Goal: Task Accomplishment & Management: Complete application form

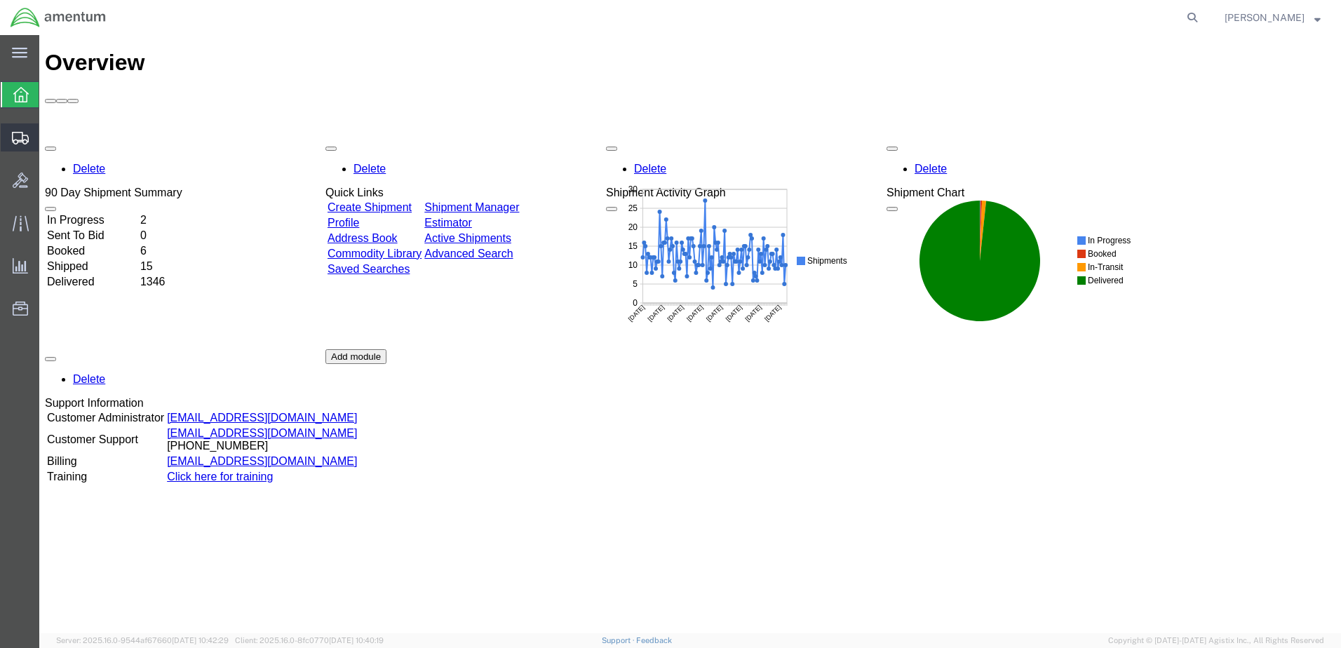
click at [0, 0] on span "Create Shipment" at bounding box center [0, 0] width 0 height 0
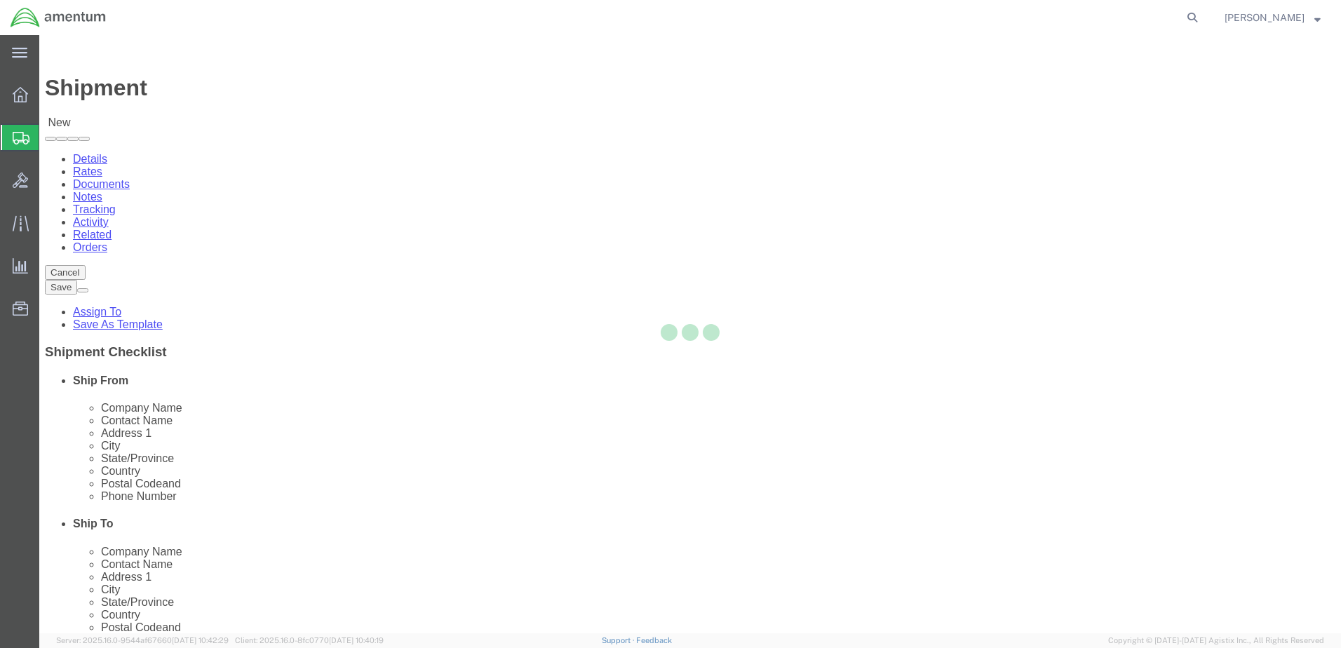
select select
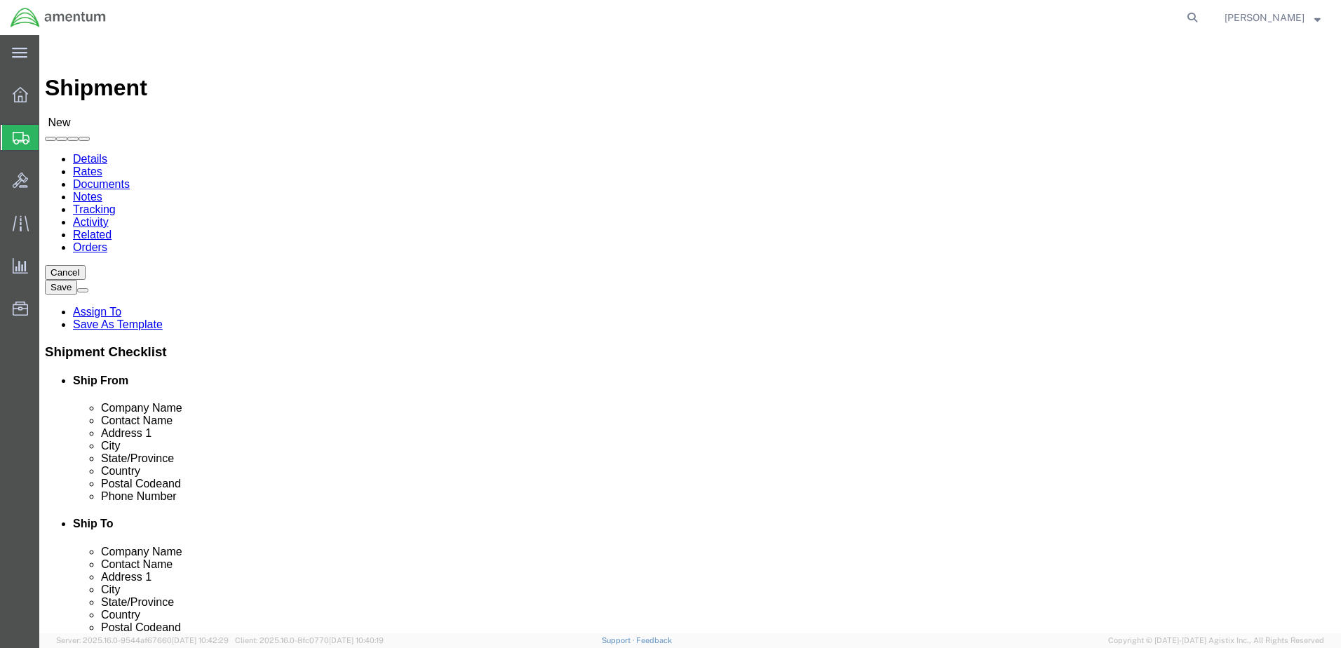
scroll to position [3017, 0]
select select "49949"
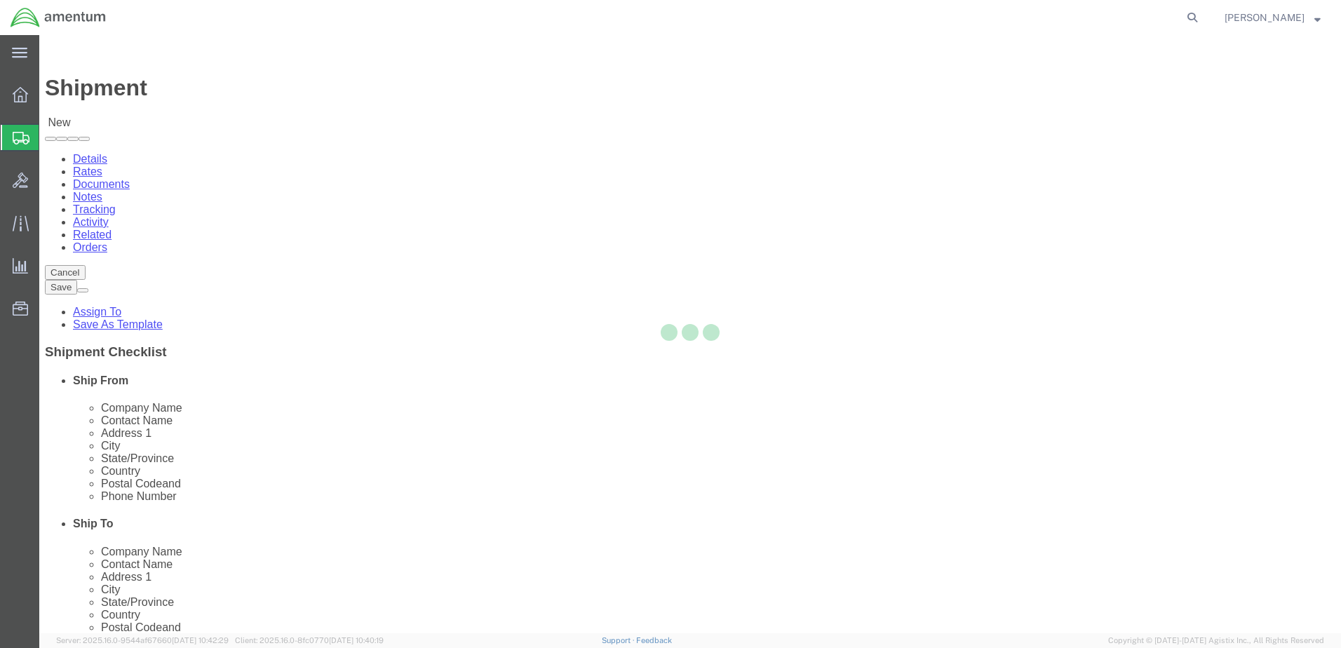
select select "AZ"
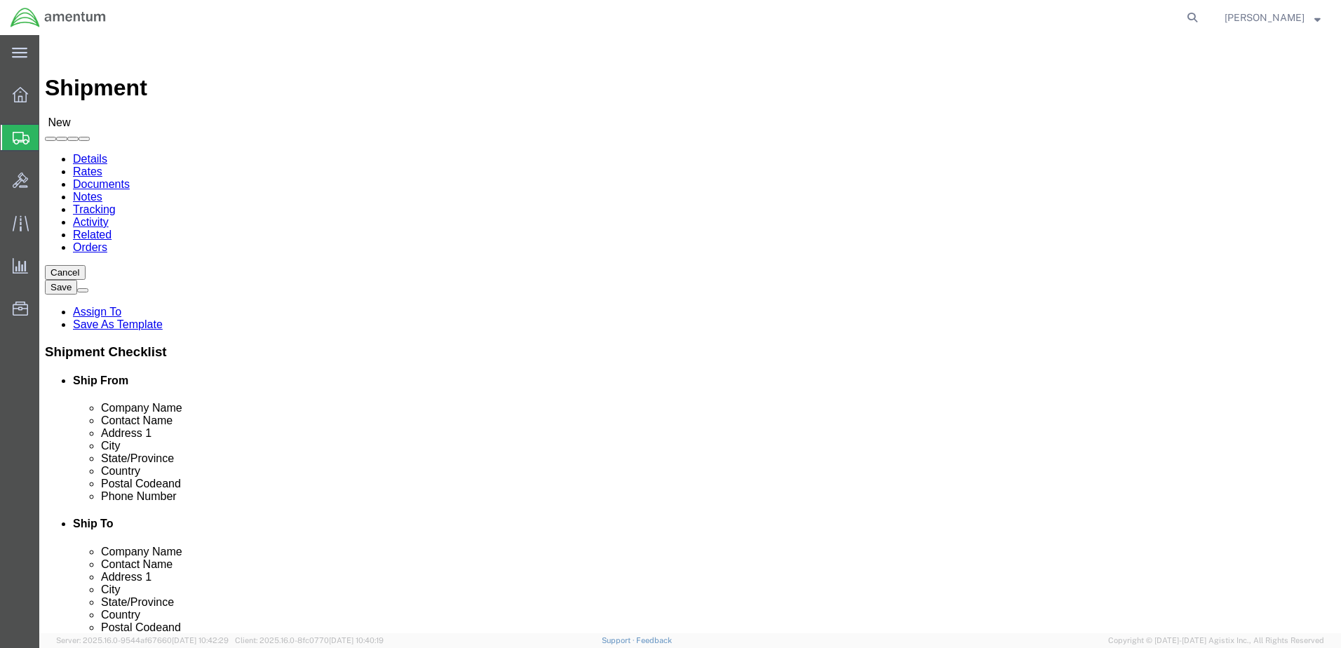
drag, startPoint x: 166, startPoint y: 290, endPoint x: 135, endPoint y: 290, distance: 31.6
click div "Contact Name"
type input "[PERSON_NAME]"
drag, startPoint x: 347, startPoint y: 507, endPoint x: 198, endPoint y: 516, distance: 149.1
click div "Location [GEOGRAPHIC_DATA], [GEOGRAPHIC_DATA] My Profile Location [PHONE_NUMBER…"
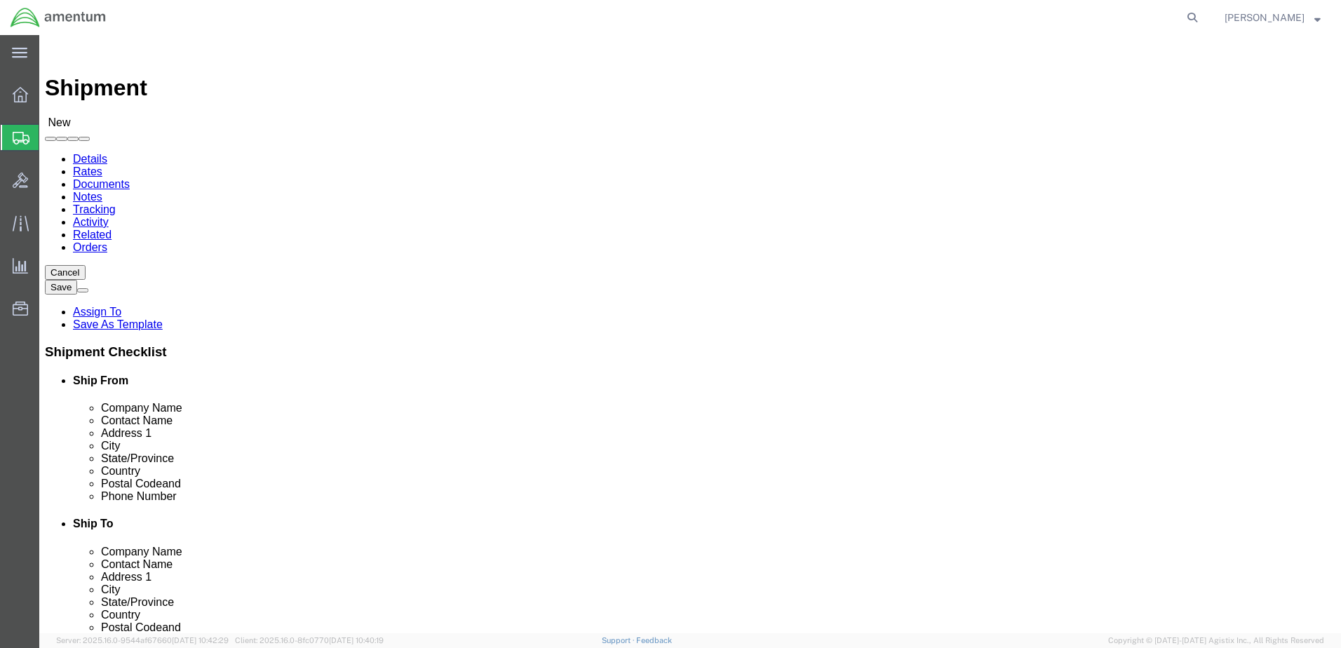
type input "[PERSON_NAME][EMAIL_ADDRESS][PERSON_NAME][DOMAIN_NAME]"
checkbox input "true"
select select "49914"
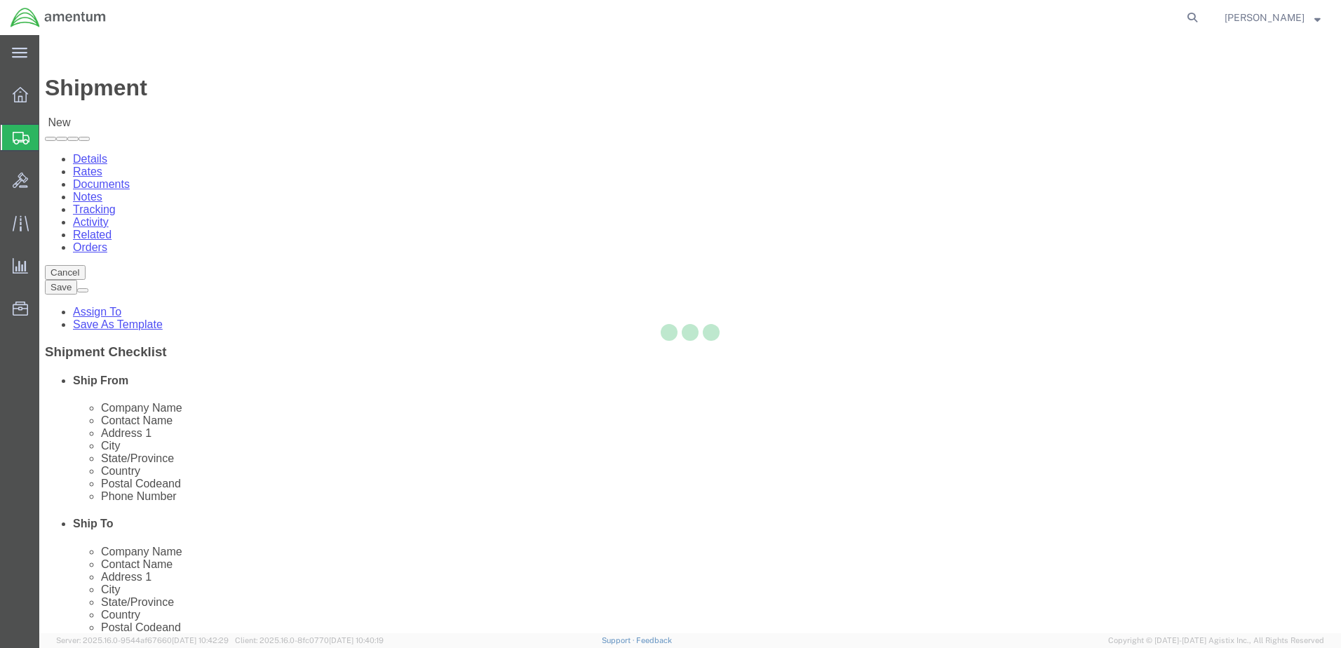
select select "[GEOGRAPHIC_DATA]"
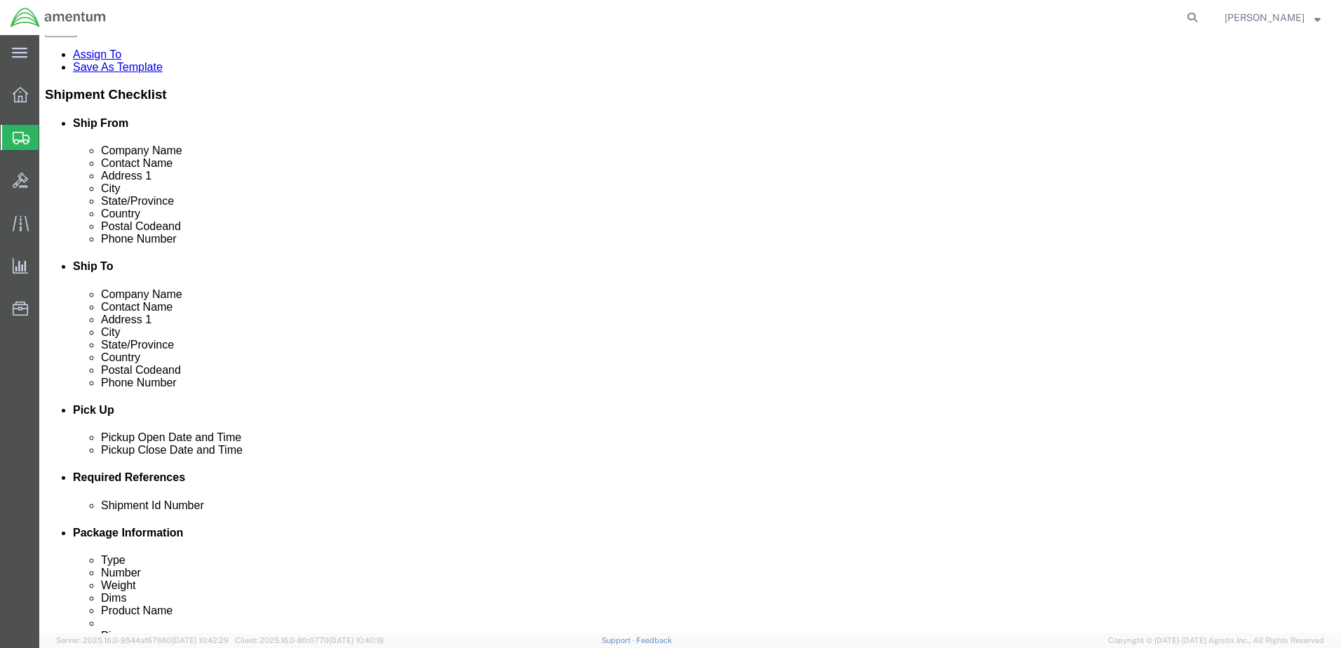
scroll to position [281, 0]
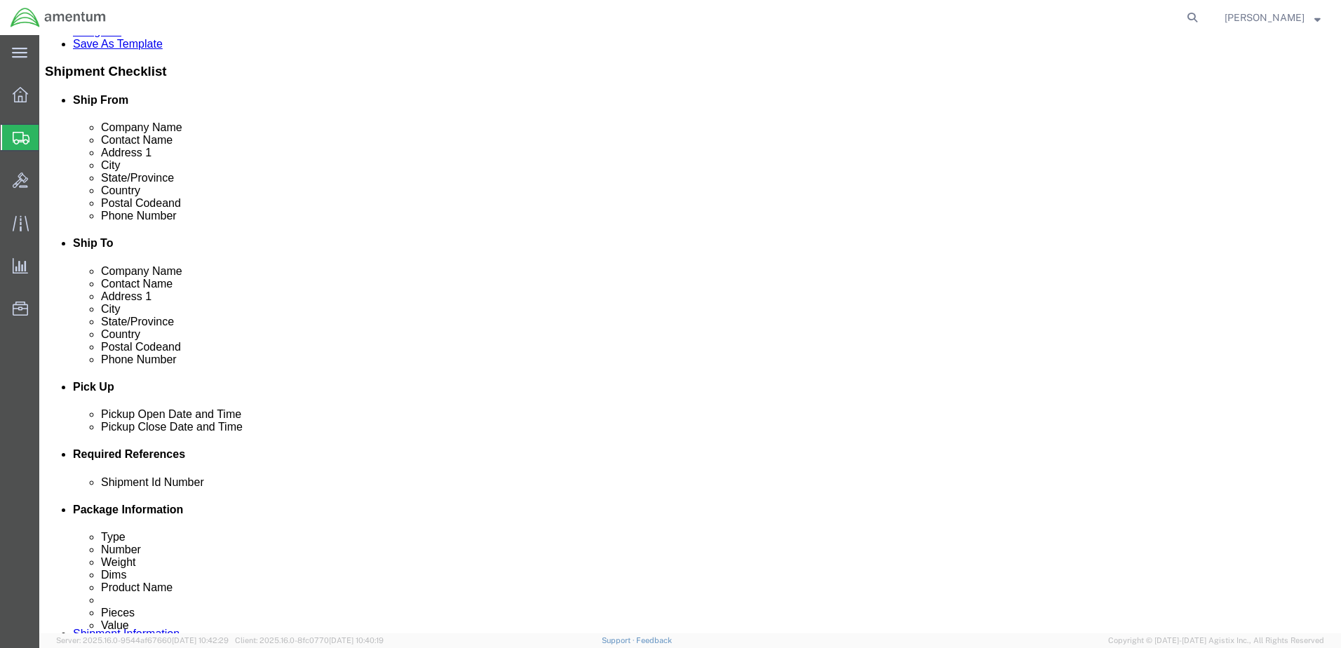
click div "[DATE] 8:00 AM"
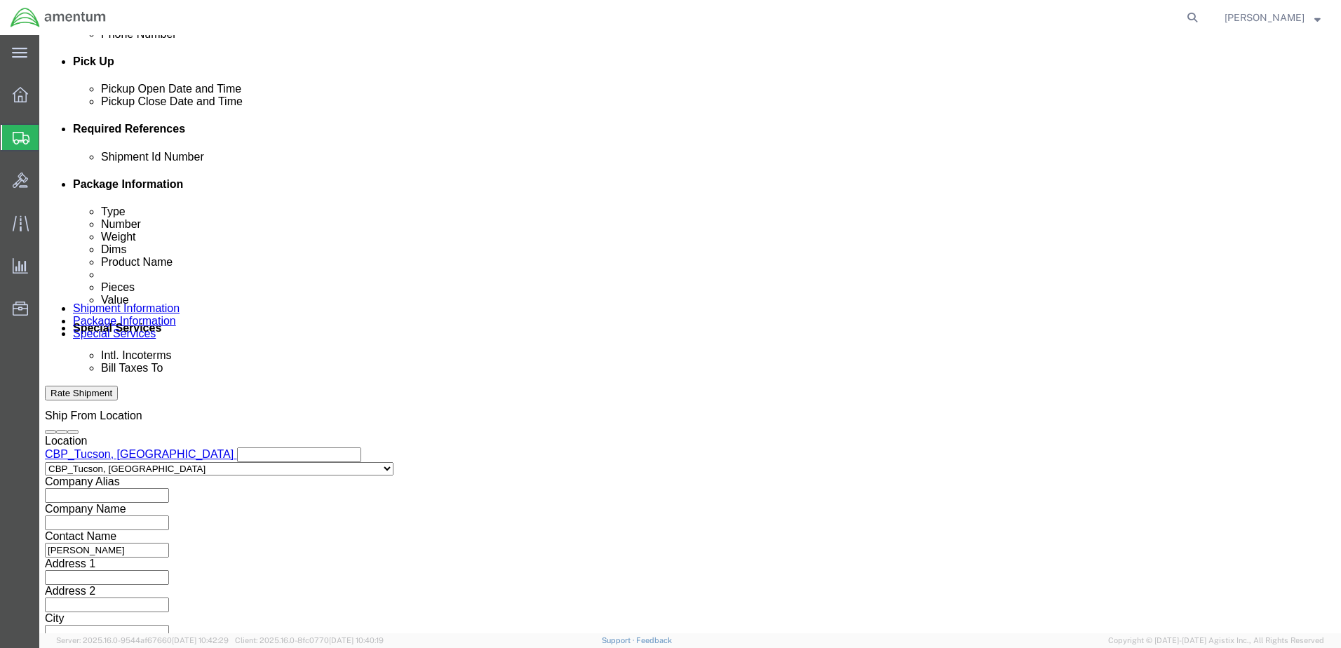
type input "3:00 PM"
click button "Apply"
click button "Add reference"
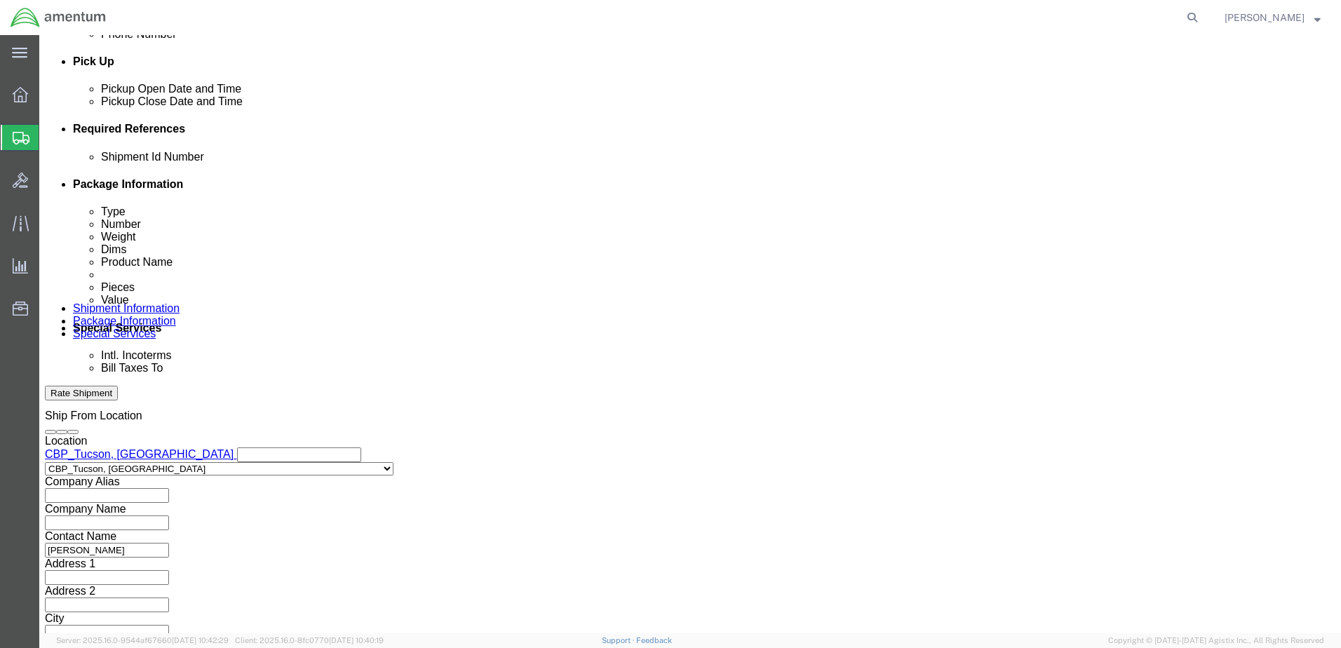
click select "Select Account Type Activity ID Airline Appointment Number ASN Batch Request # …"
select select "CUSTREF"
click select "Select Account Type Activity ID Airline Appointment Number ASN Batch Request # …"
click input "text"
type input "6118.03.03.2219.000.WTU.0000"
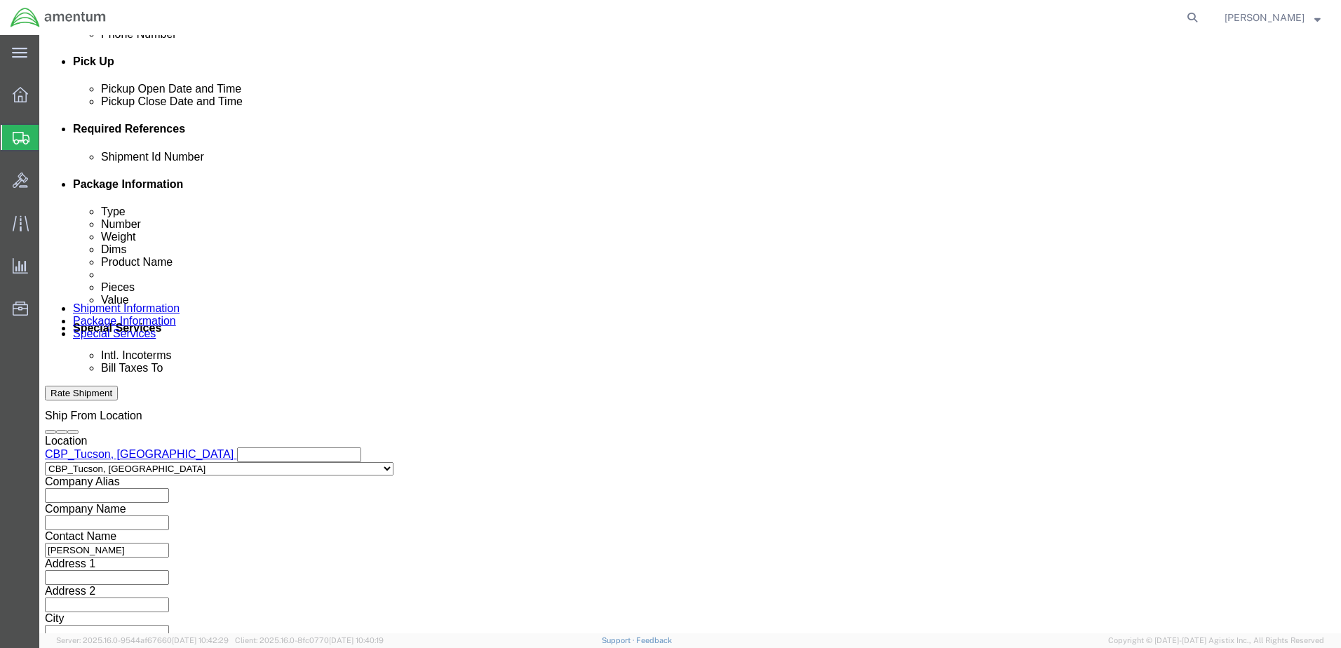
click input "text"
type input "LIFE SAVING EQUP"
click select "Select Account Type Activity ID Airline Appointment Number ASN Batch Request # …"
select select "CUSTREF"
click select "Select Account Type Activity ID Airline Appointment Number ASN Batch Request # …"
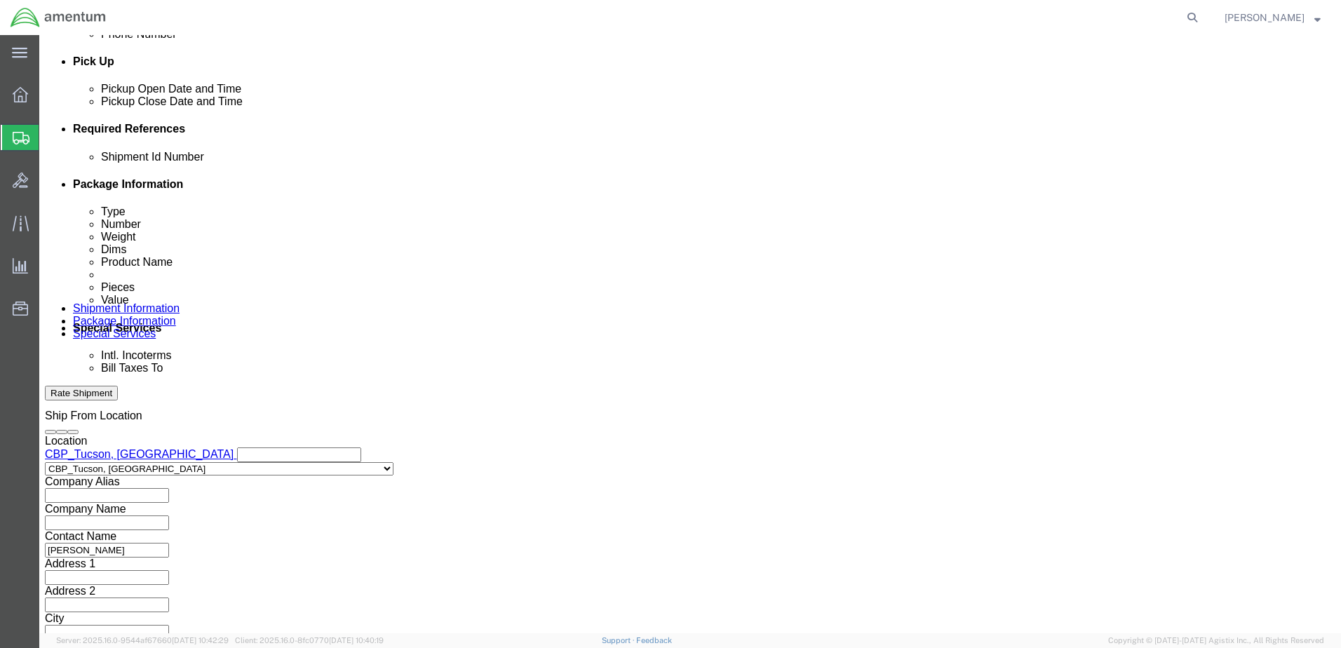
drag, startPoint x: 291, startPoint y: 259, endPoint x: 145, endPoint y: 262, distance: 146.0
click div "Shipment Id Number LIFE SAVING EQUP"
type input "CREW VEST"
type input "CREW VEST/"
click input "CREW VEST"
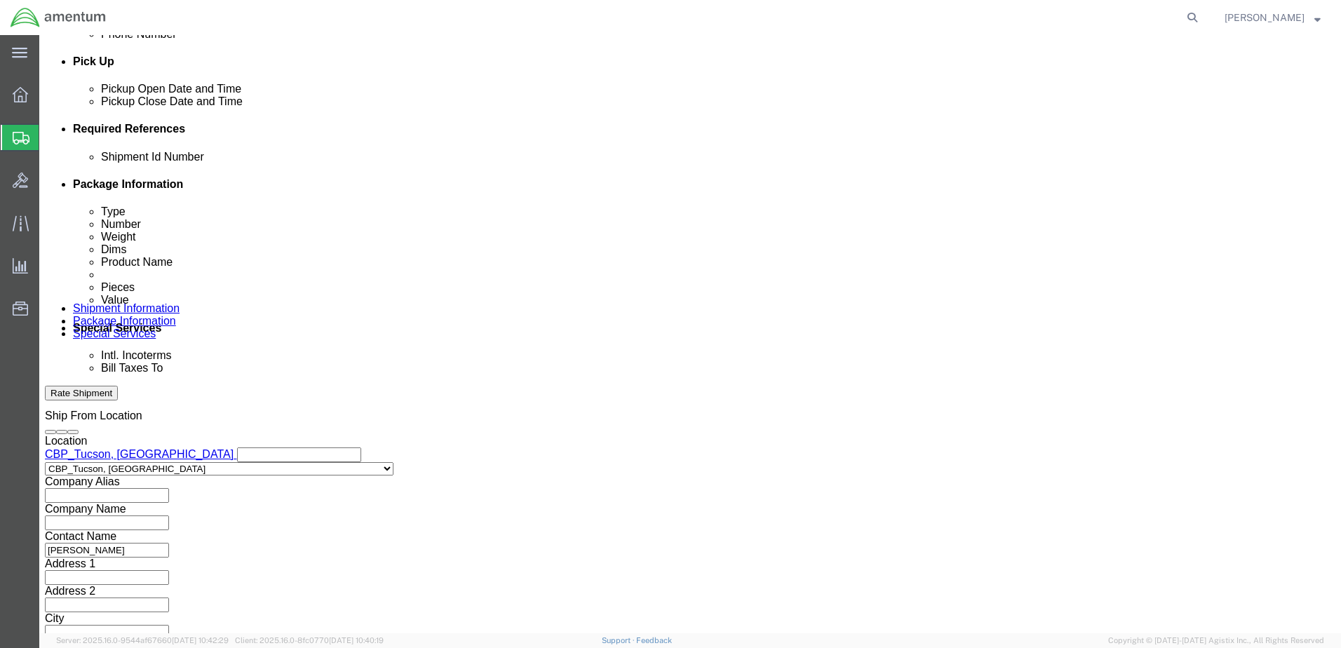
type input "CREW VEST/ 5 EACH"
type input "CREW VEST/5 EA"
click select "Select Account Type Activity ID Airline Appointment Number ASN Batch Request # …"
select select "DEPT"
click select "Select Account Type Activity ID Airline Appointment Number ASN Batch Request # …"
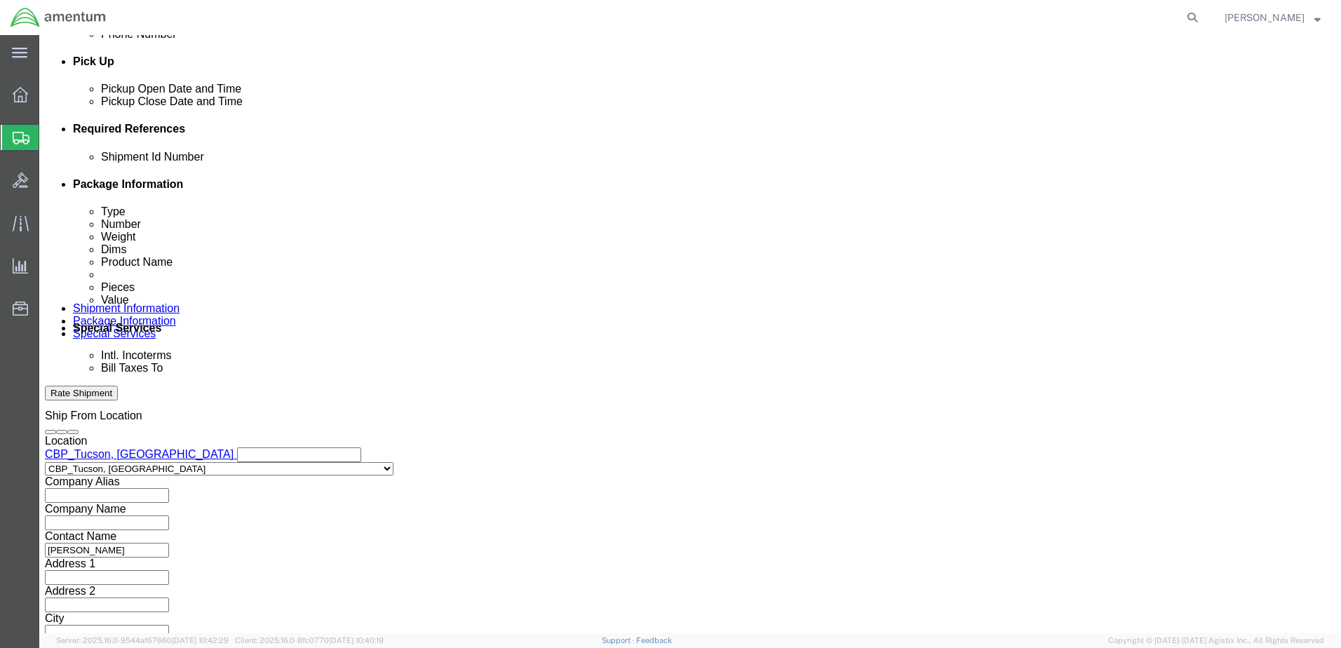
click input "text"
type input "CBP"
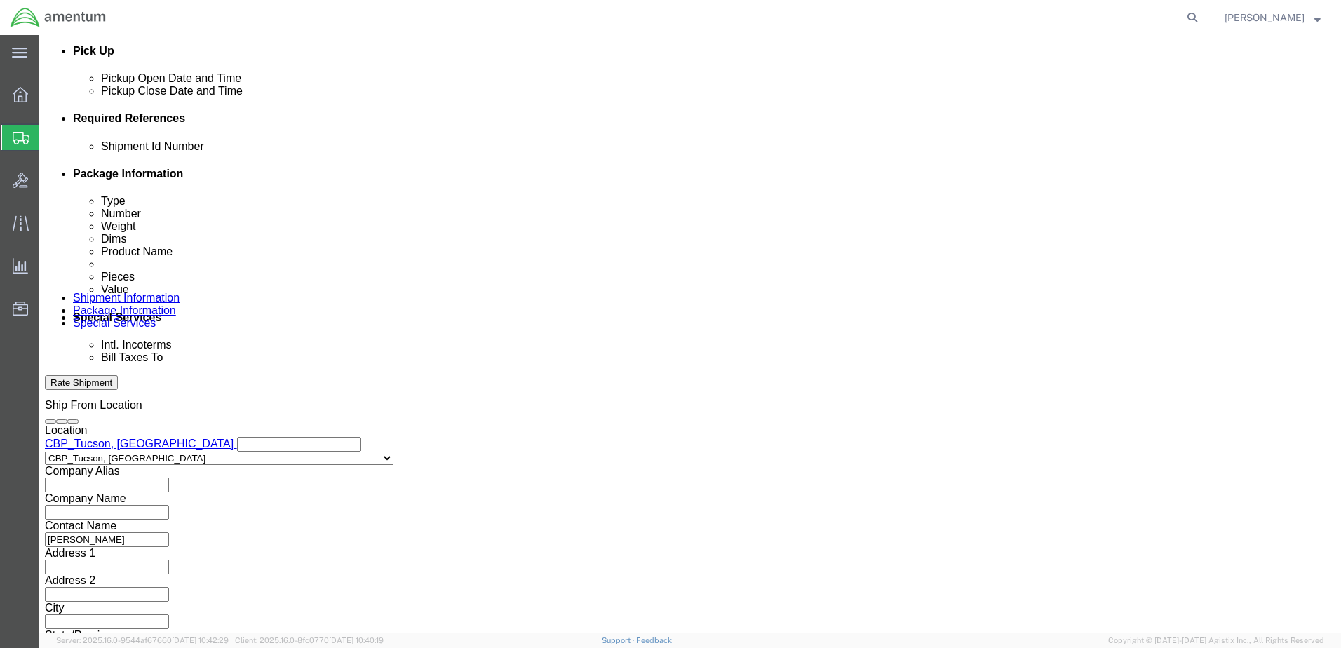
scroll to position [633, 0]
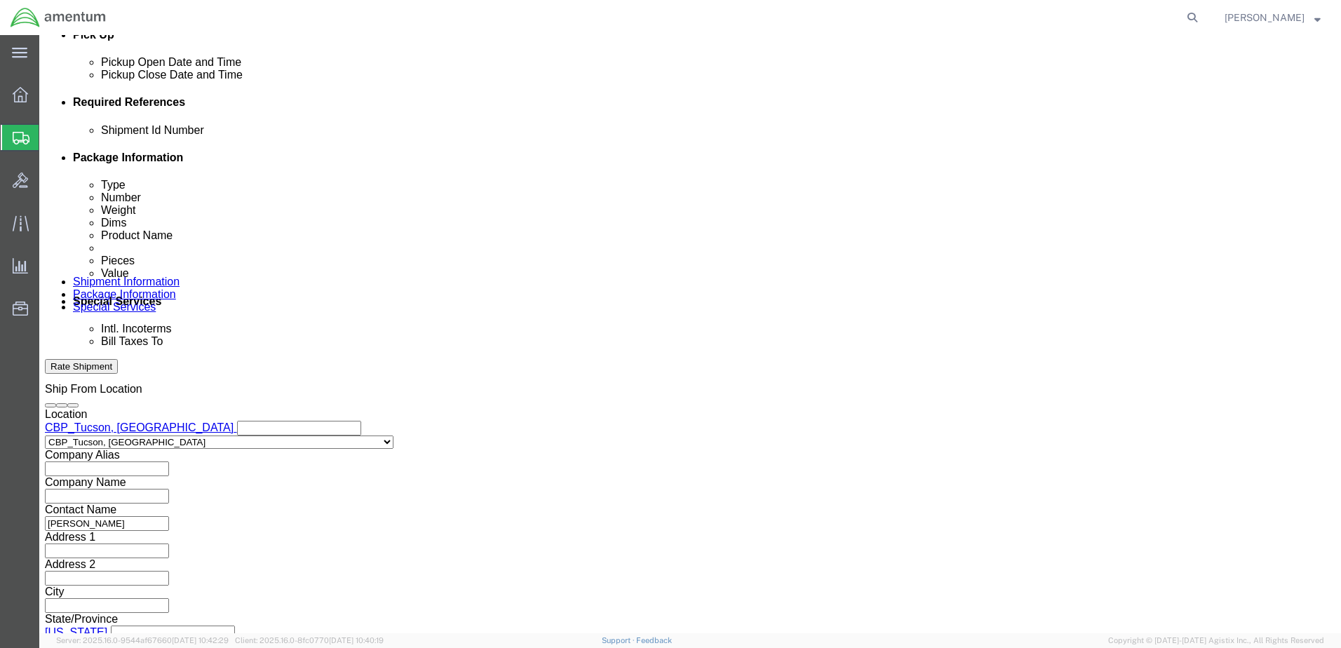
click button "Continue"
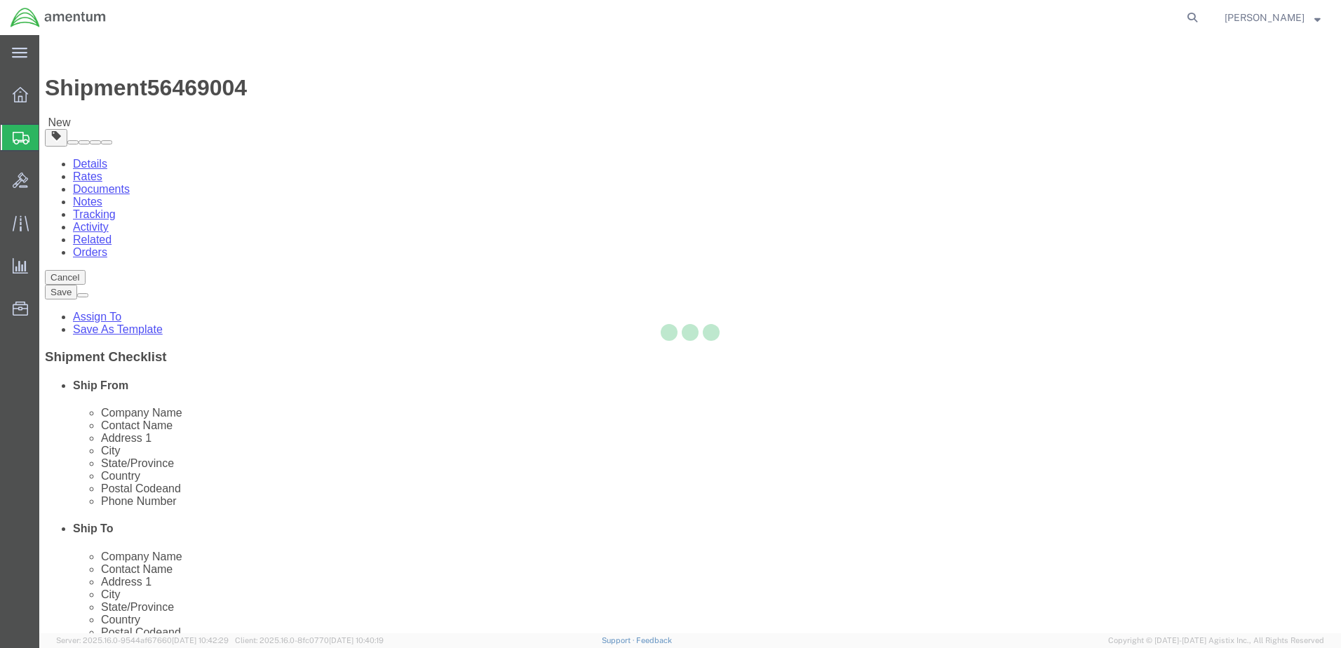
select select "CBOX"
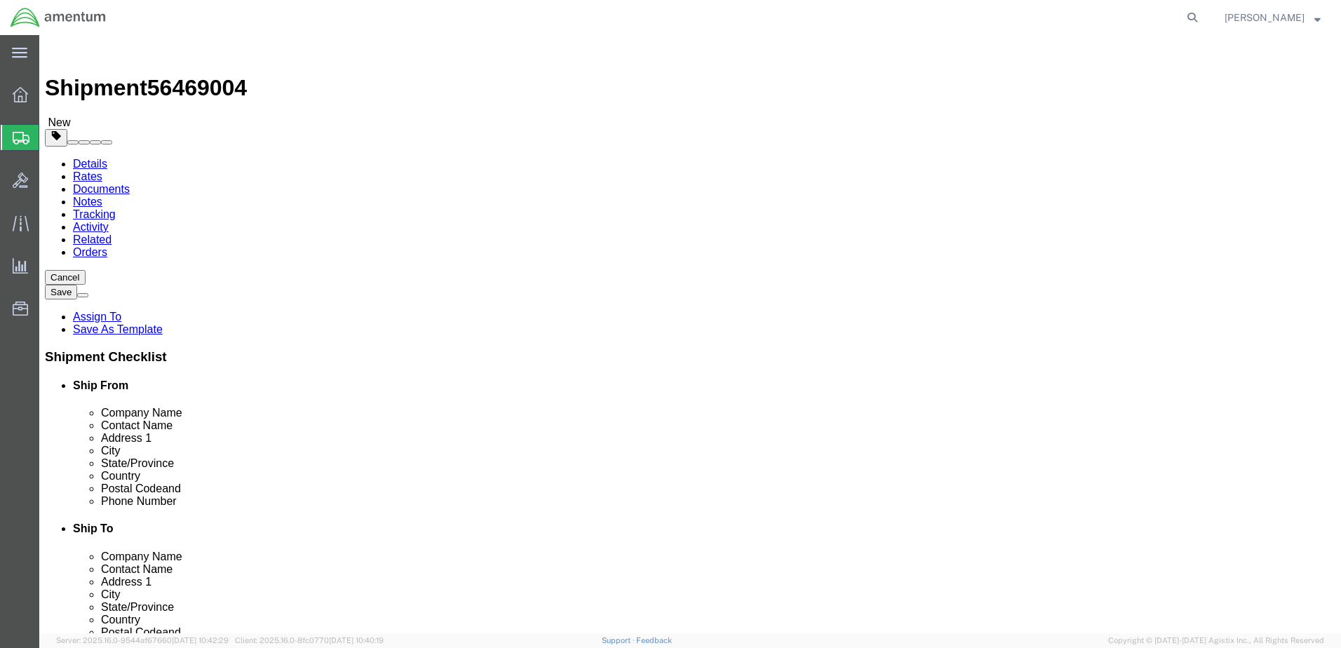
click input "text"
type input "2"
type input "19"
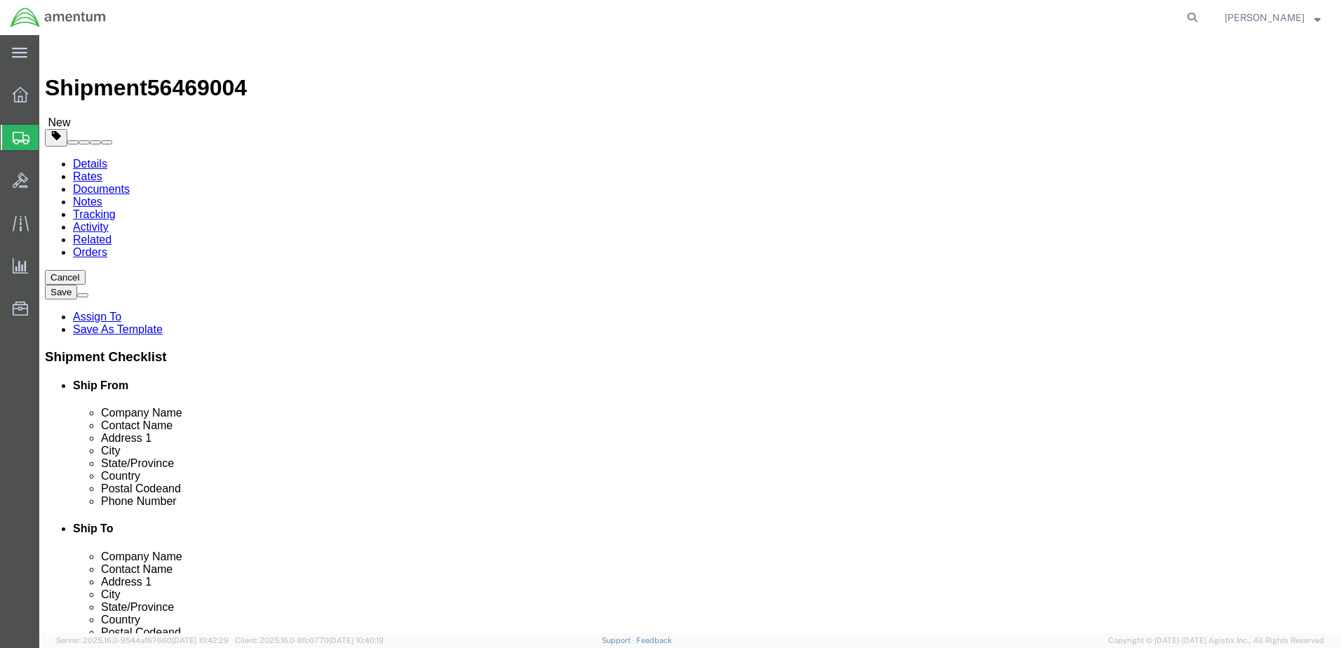
click input "0.00"
type input "0"
type input "65"
click link "Add Content"
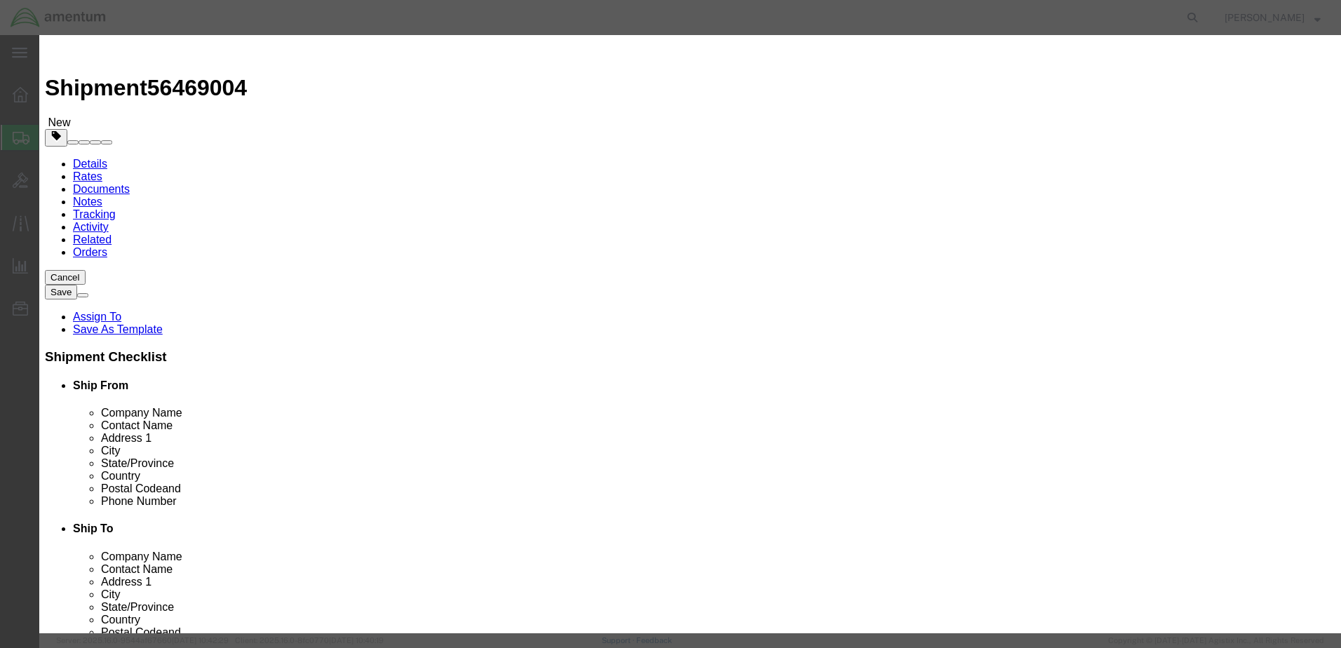
click input "text"
type input "CREW VEST/ 5 EACH"
type input "5"
click input "text"
type input "5"
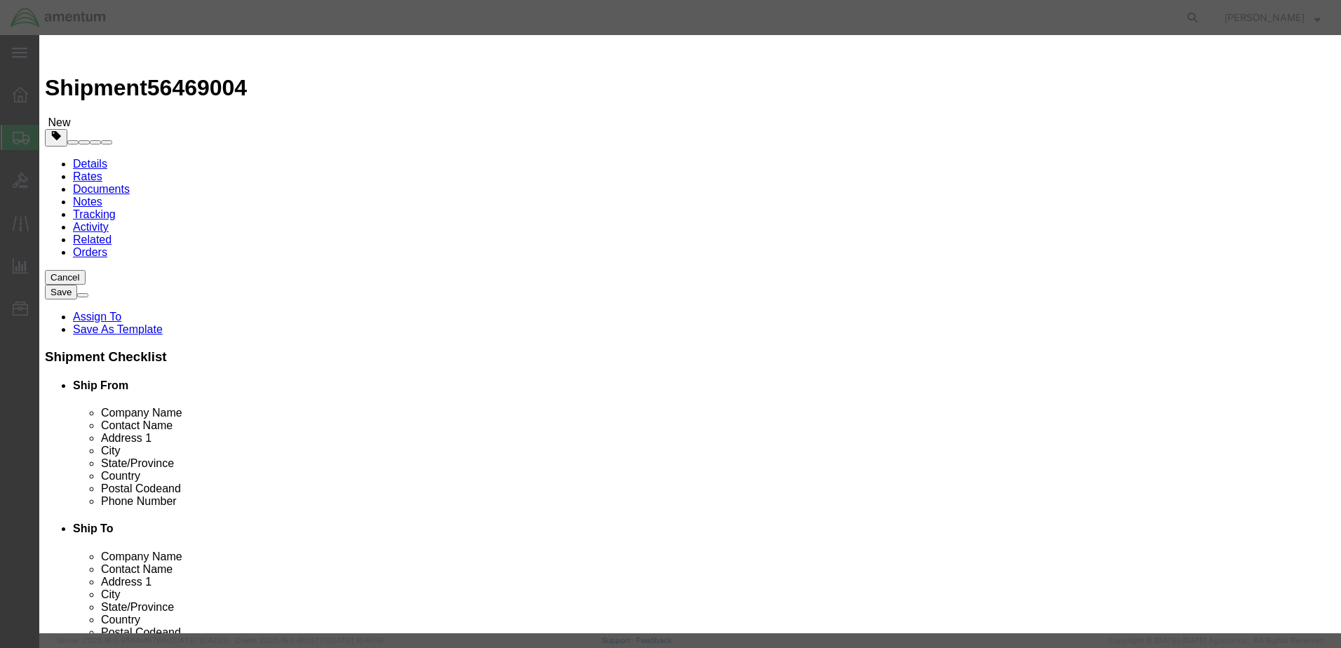
type input "25000.00"
click select "Select 50 55 60 65 70 85 92.5 100 125 175 250 300 400"
select select "70"
click select "Select 50 55 60 65 70 85 92.5 100 125 175 250 300 400"
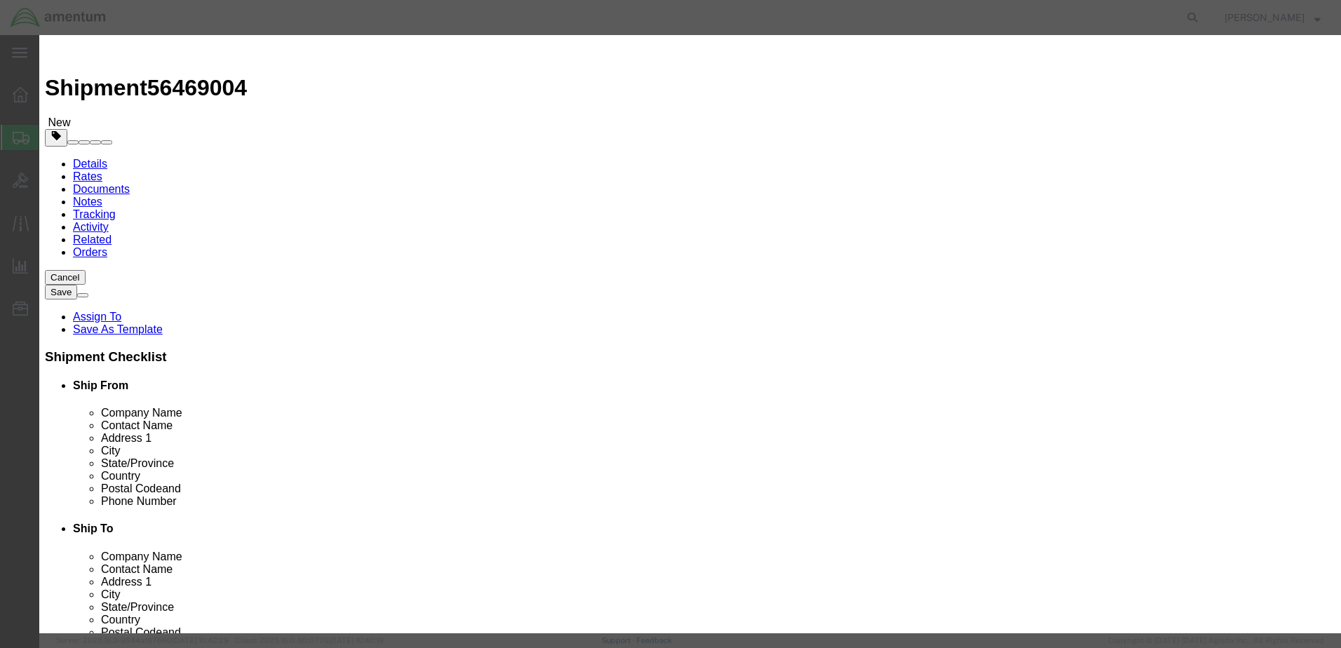
click input "5"
drag, startPoint x: 426, startPoint y: 173, endPoint x: 394, endPoint y: 174, distance: 31.6
click div "Pieces 5 Select Bag Barrels 100Board Feet Bottle Box Blister Pack Carats Can Ca…"
type input "5.0"
type input "25000"
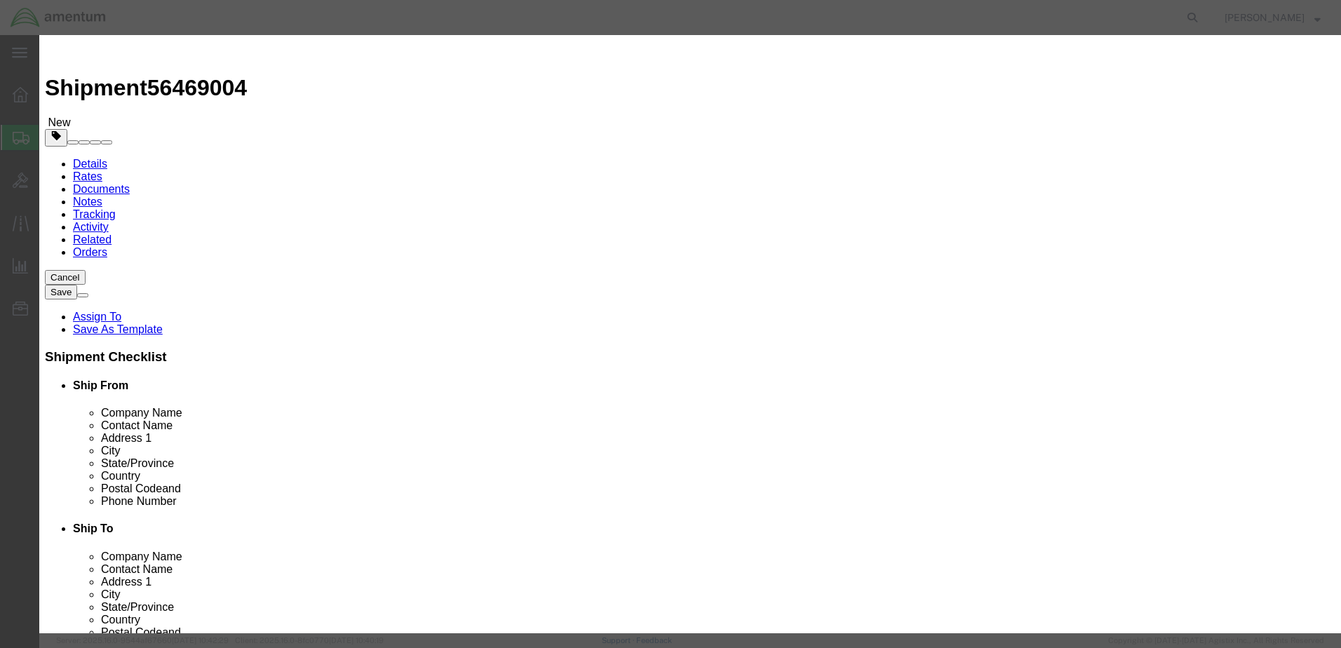
click textarea
type textarea "5 EACH CREW VEST"
click input "checkbox"
checkbox input "true"
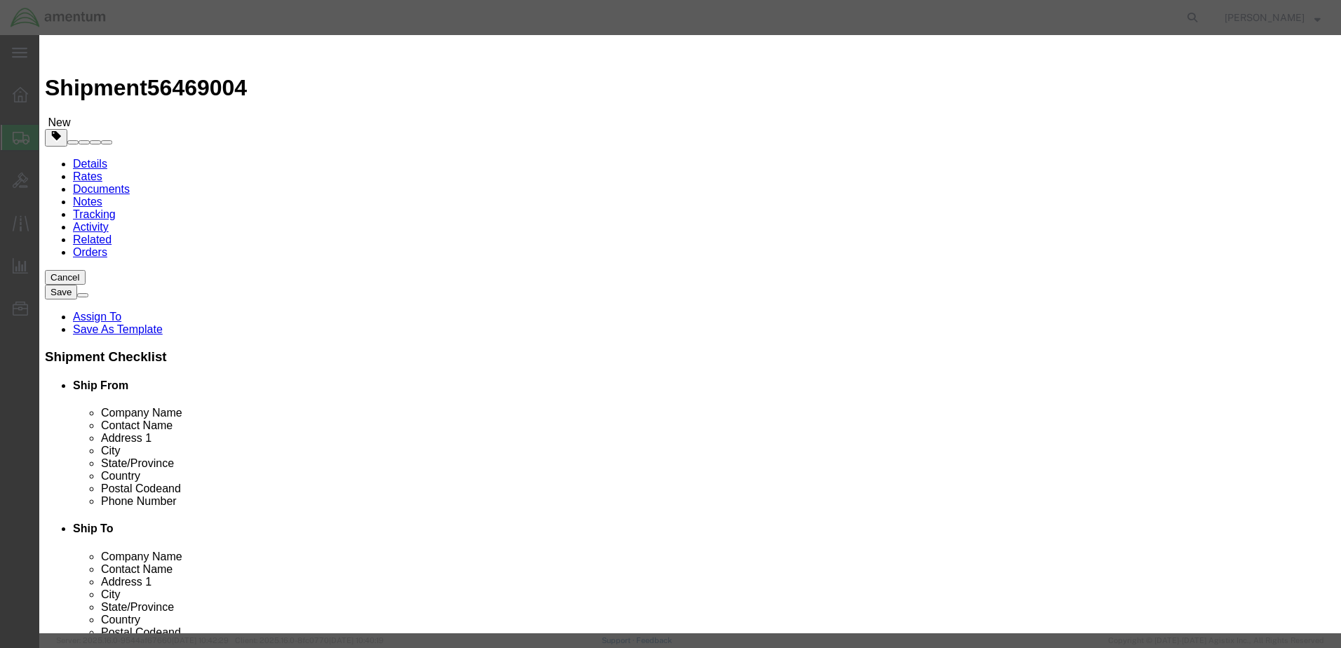
click input "text"
type input "2"
type input "2990"
drag, startPoint x: 471, startPoint y: 243, endPoint x: 422, endPoint y: 246, distance: 48.5
click div "UN # 2990 0"
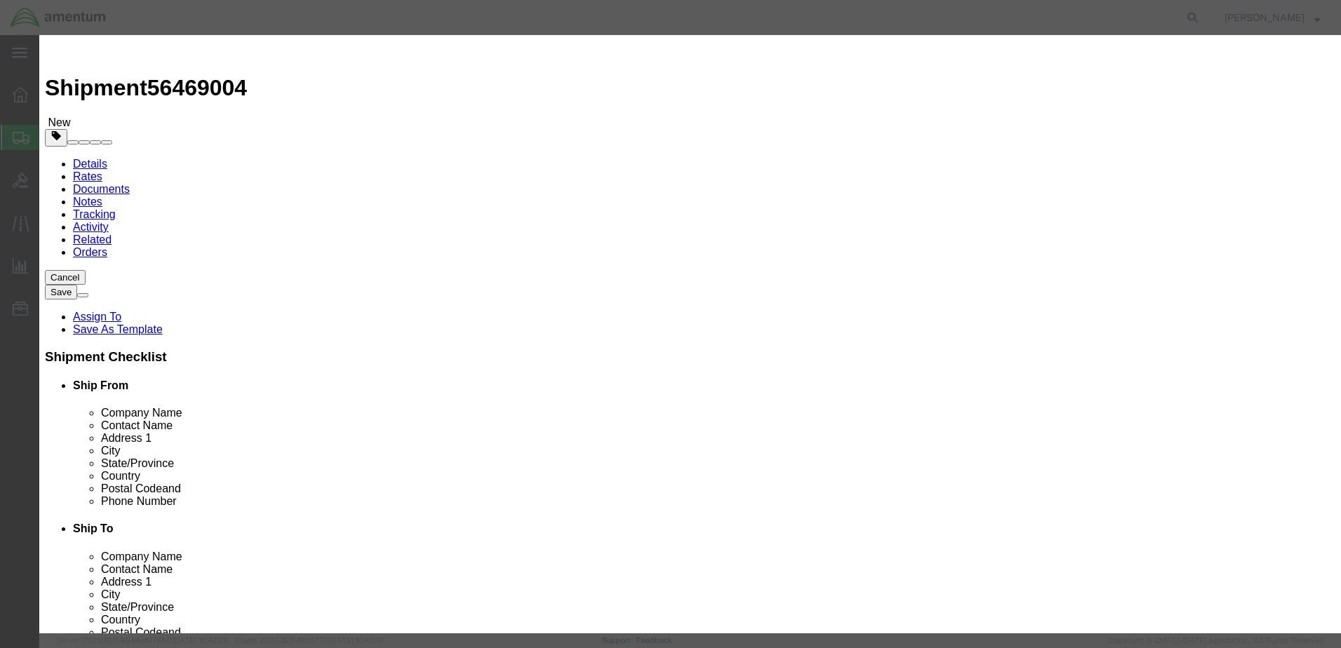
scroll to position [319, 0]
click input "text"
type input "LIFE-SAVING APPLIANCES, SELF-INFLATING"
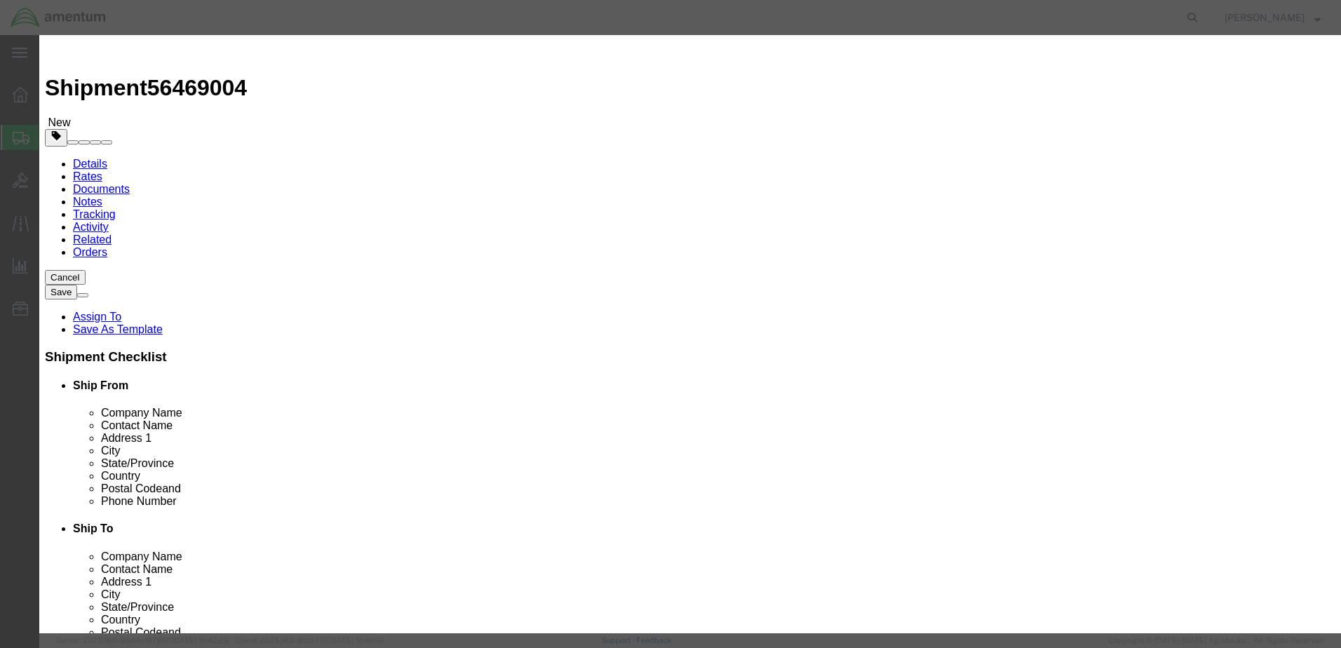
type input "2990"
click select "Select 1 Explosive 1.1 Explosive 1.2 Explosive 1.3 Explosive 1.4 Explosive 1.5 …"
select select "9 Miscellaneous"
click select "Select 1 Explosive 1.1 Explosive 1.2 Explosive 1.3 Explosive 1.4 Explosive 1.5 …"
click select "Select A B C D E F G H J K L N S"
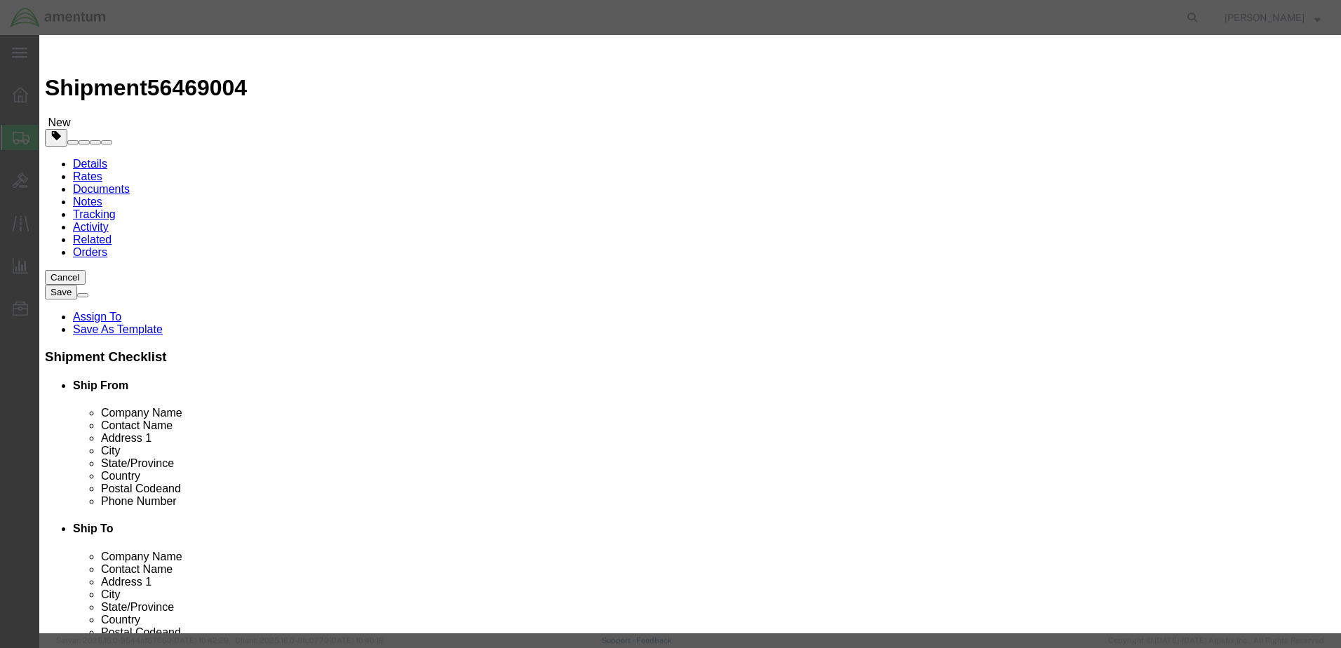
click select "Select A B C D E F G H J K L N S"
click input "text"
type input "1"
click select "Packaging Group I II III"
click label "Contact Name"
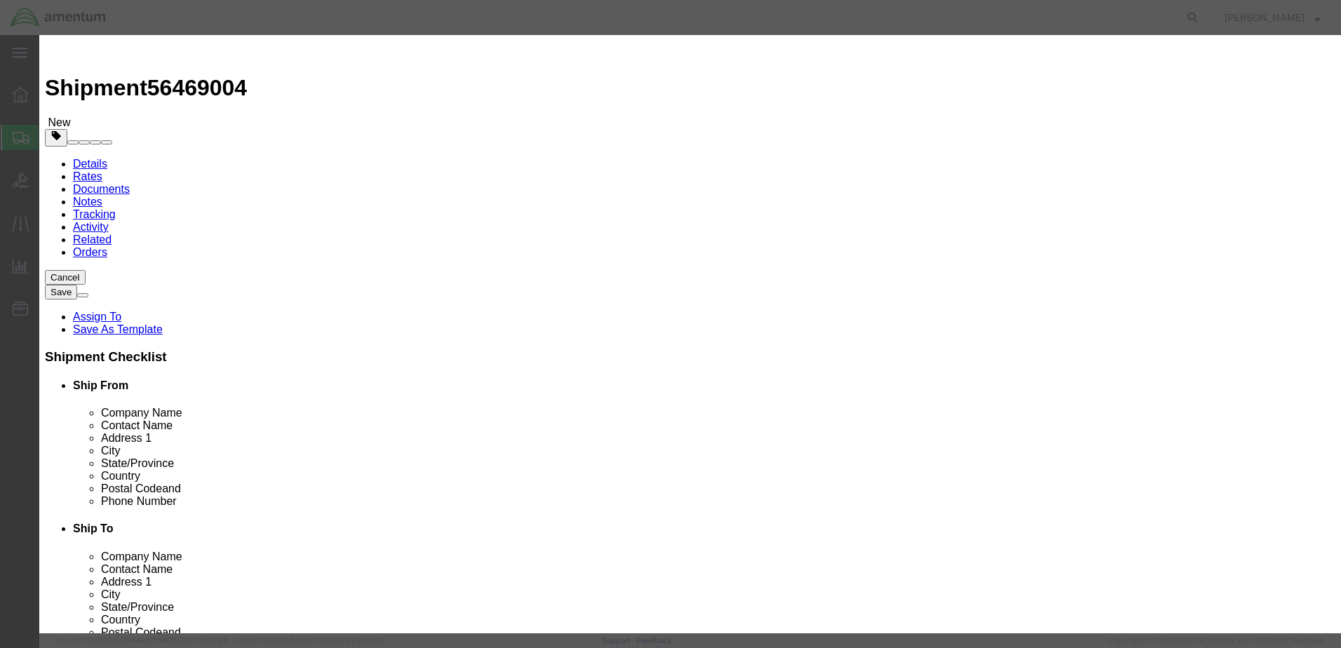
click select "Select 1 - Drums 2 - Reserved 3 - Jerricans 4 - Boxes 5 - Bags 6 - Composite Pa…"
select select "BOXES"
click select "Select 1 - Drums 2 - Reserved 3 - Jerricans 4 - Boxes 5 - Bags 6 - Composite Pa…"
click select "Container Material A - Steel (all types and surface treatments) B - Aluminum C …"
select select "FIBERBOARD"
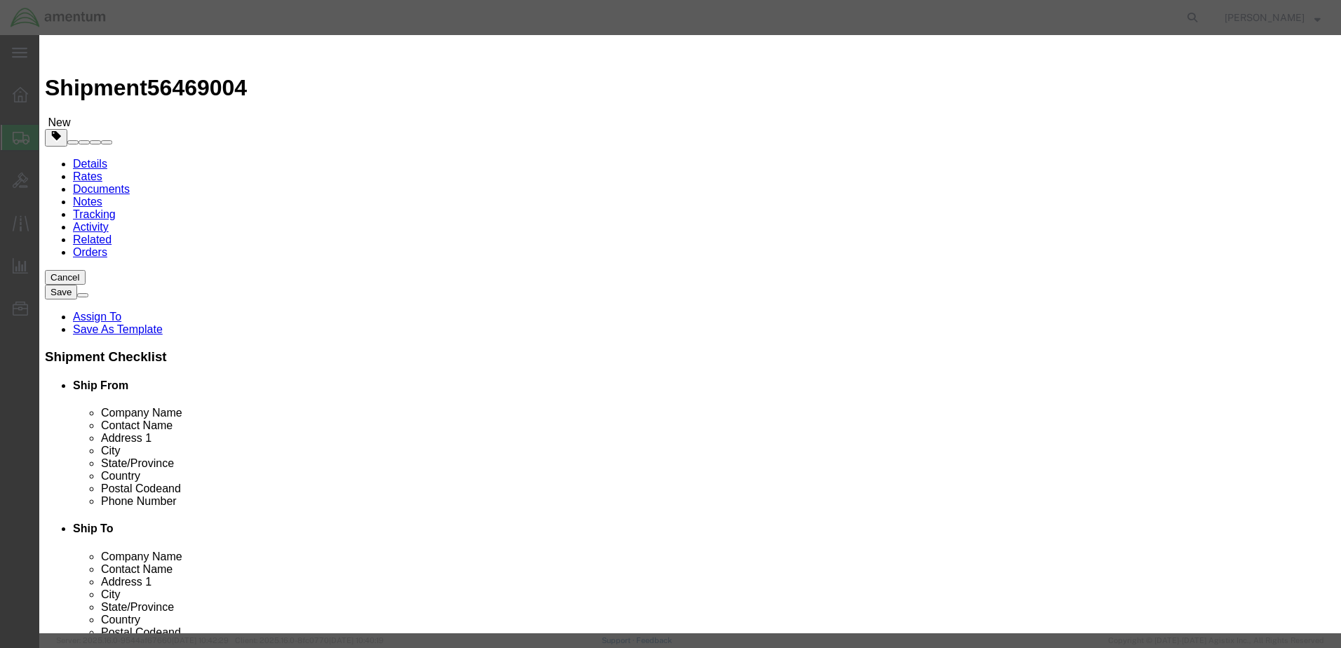
click select "Container Material A - Steel (all types and surface treatments) B - Aluminum C …"
click input "text"
type input "955"
click input "text"
click select "Select curies gallons kgs lbs liters milliliters"
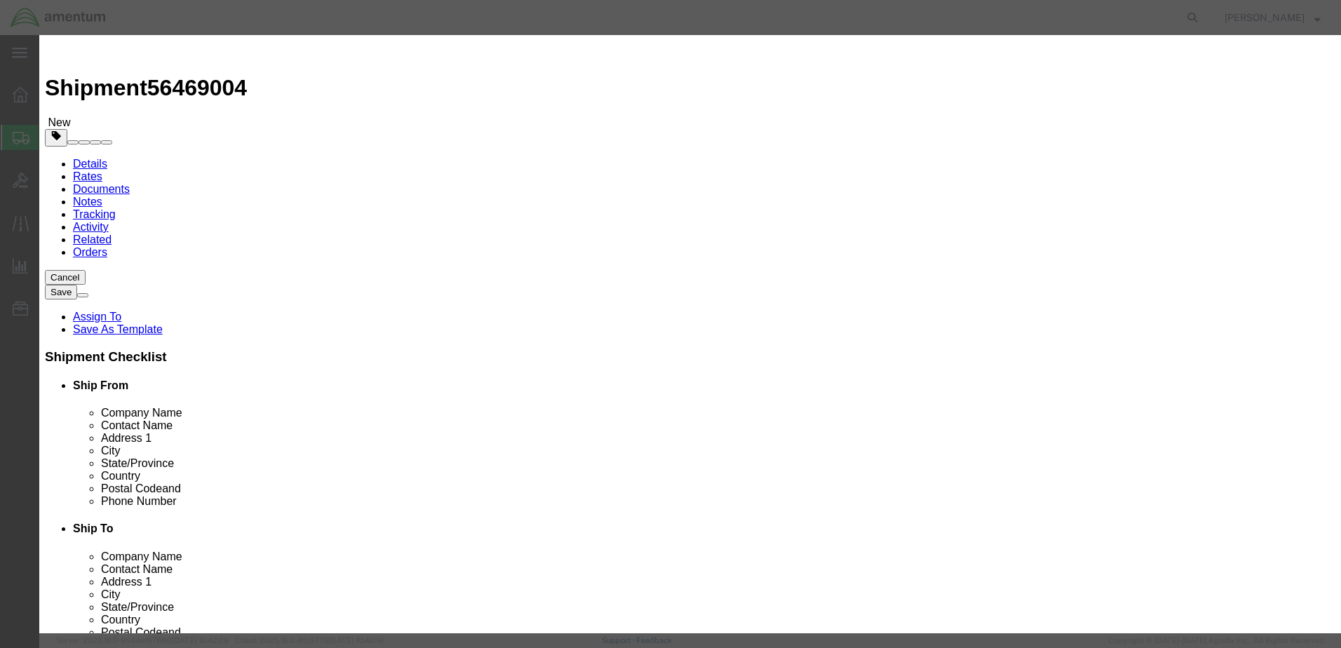
click select "Select curies gallons kgs lbs liters milliliters"
click input "text"
type input "6"
type input "30.6"
drag, startPoint x: 628, startPoint y: 460, endPoint x: 617, endPoint y: 462, distance: 10.9
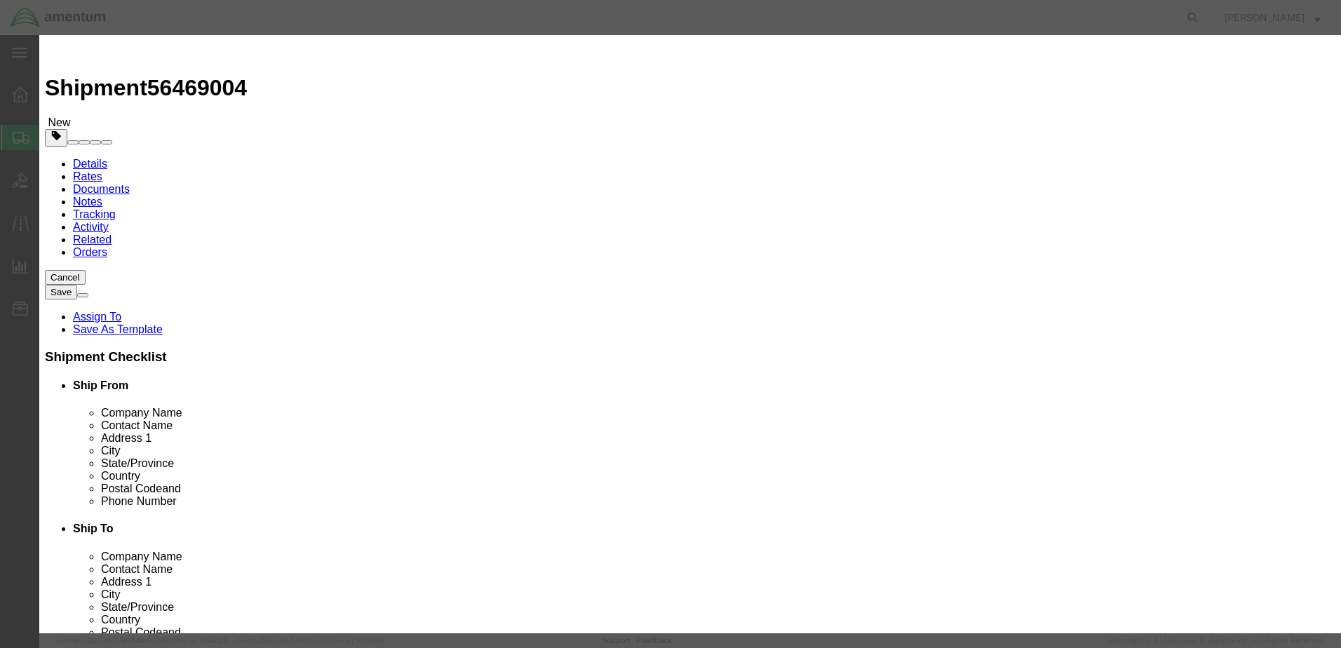
click select "Select curies gallons kgs lbs liters milliliters"
select select "KGS"
click select "Select curies gallons kgs lbs liters milliliters"
click input "text"
type input "CHEMTREC"
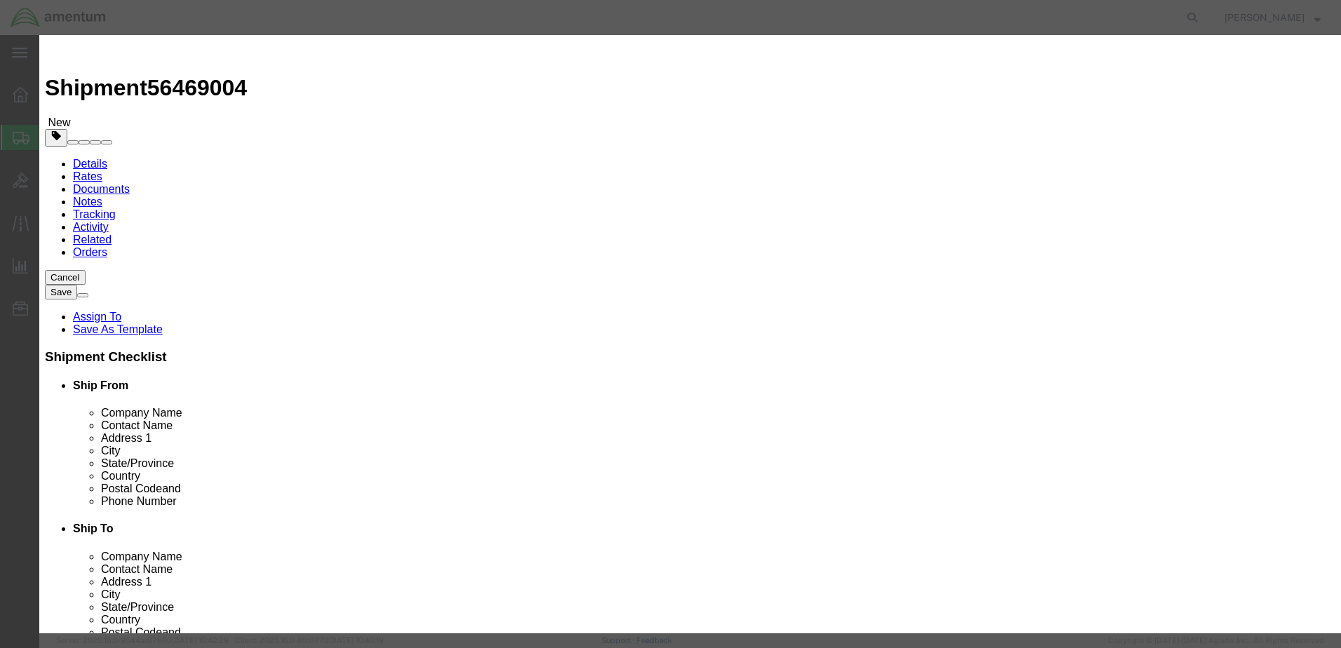
type input "CCN216832"
type input "8004249300"
click input "checkbox"
checkbox input "true"
click button "Save & Close"
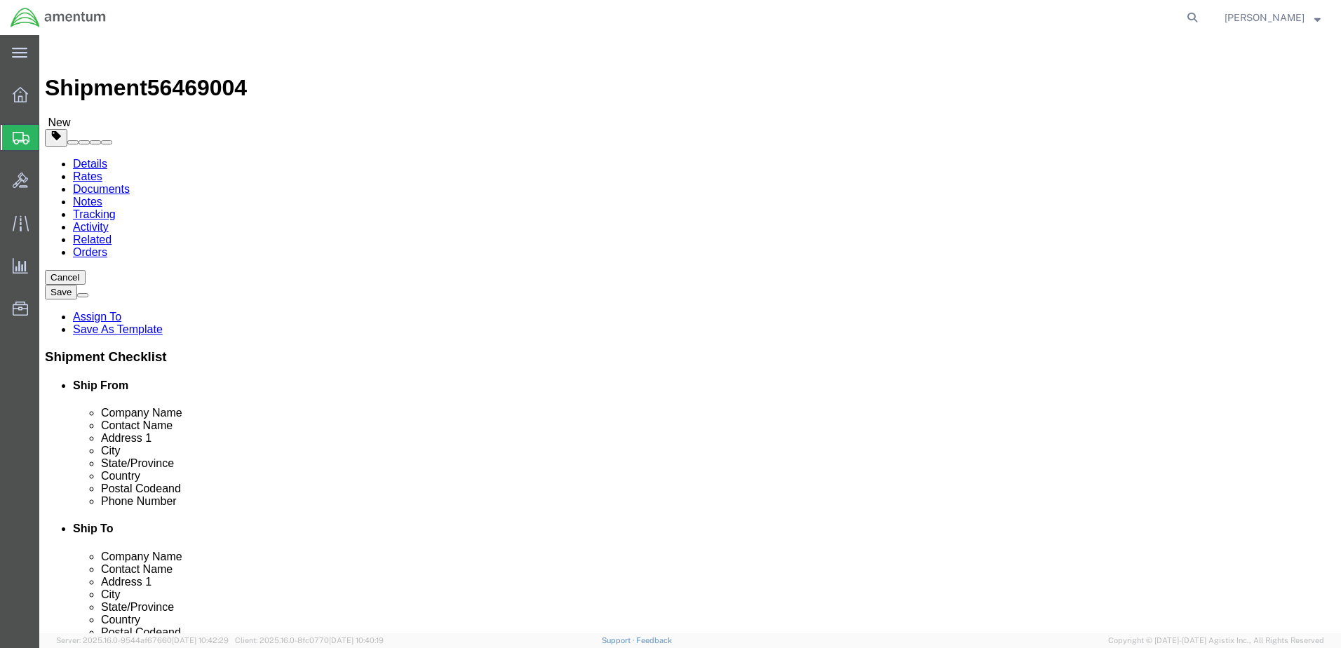
click button "Continue"
click button "Rate Shipment"
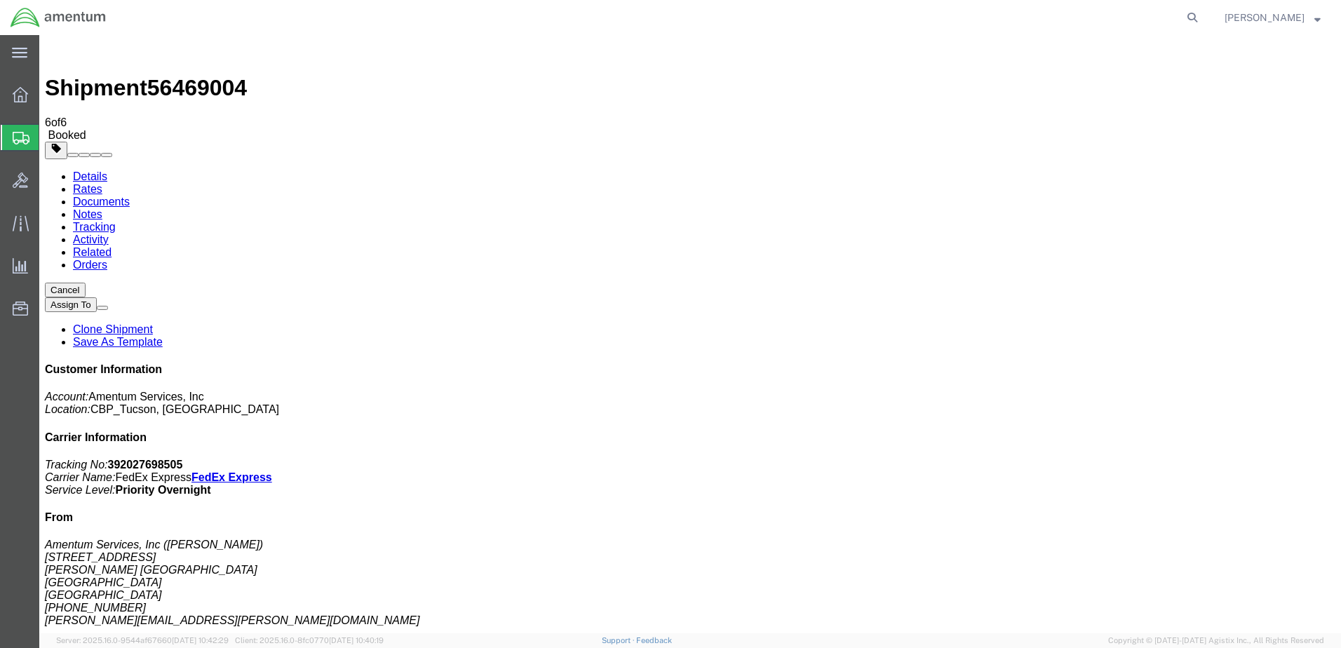
click at [153, 323] on link "Clone Shipment" at bounding box center [113, 329] width 80 height 12
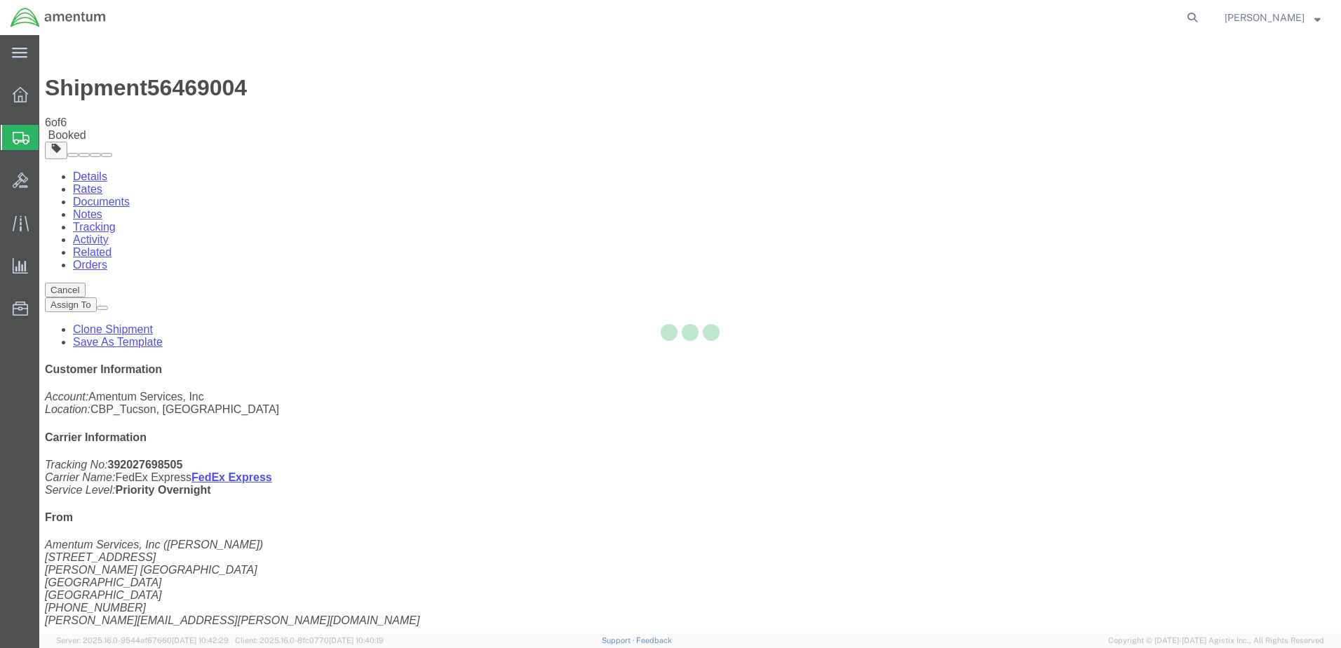
select select "49949"
select select "49914"
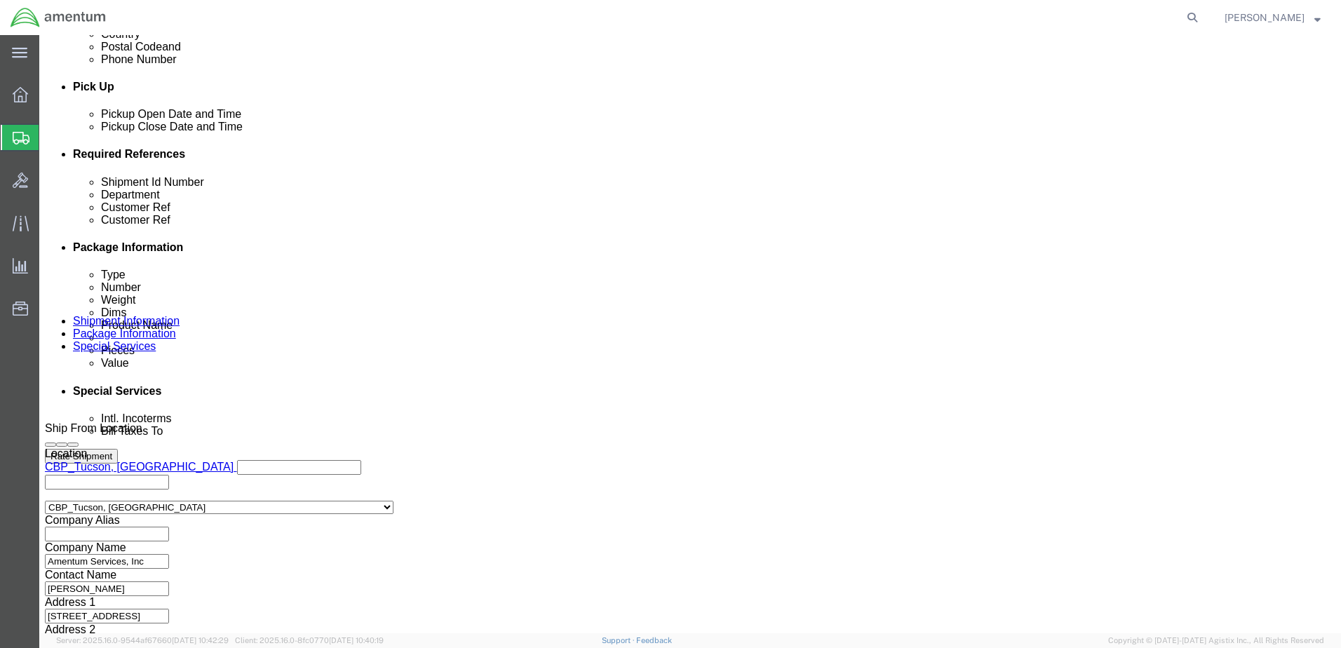
scroll to position [633, 0]
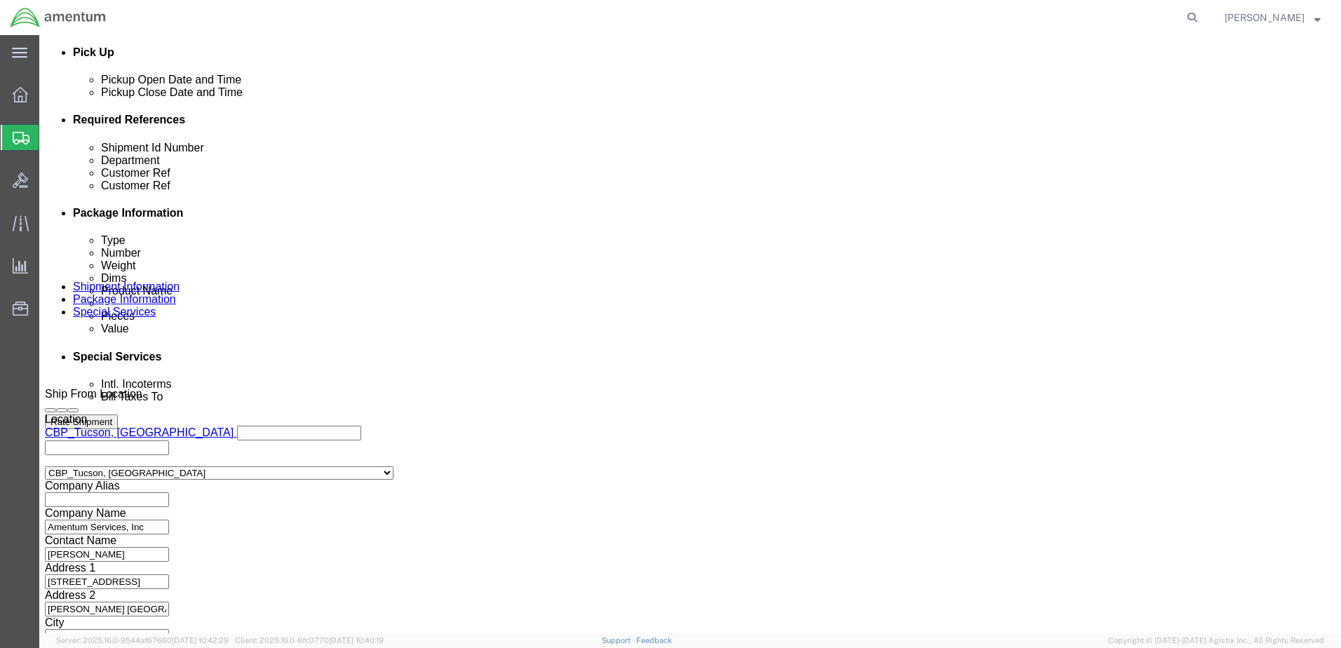
click button "Continue"
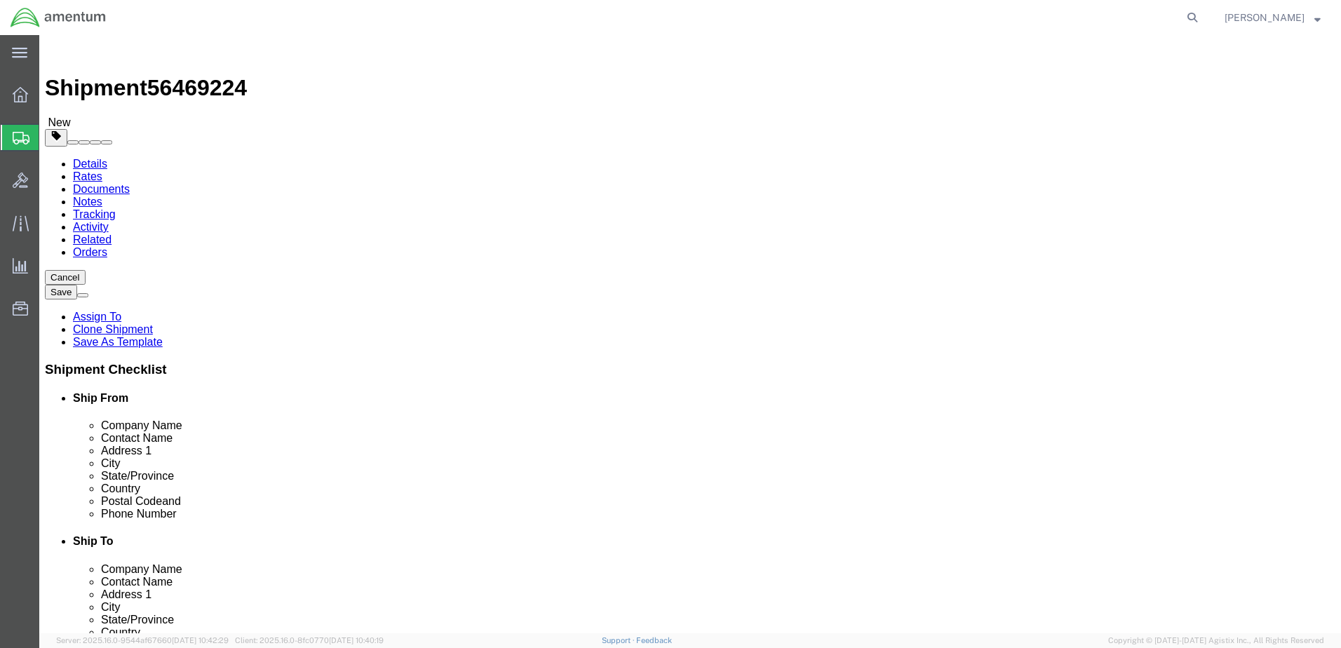
click link "Add Content"
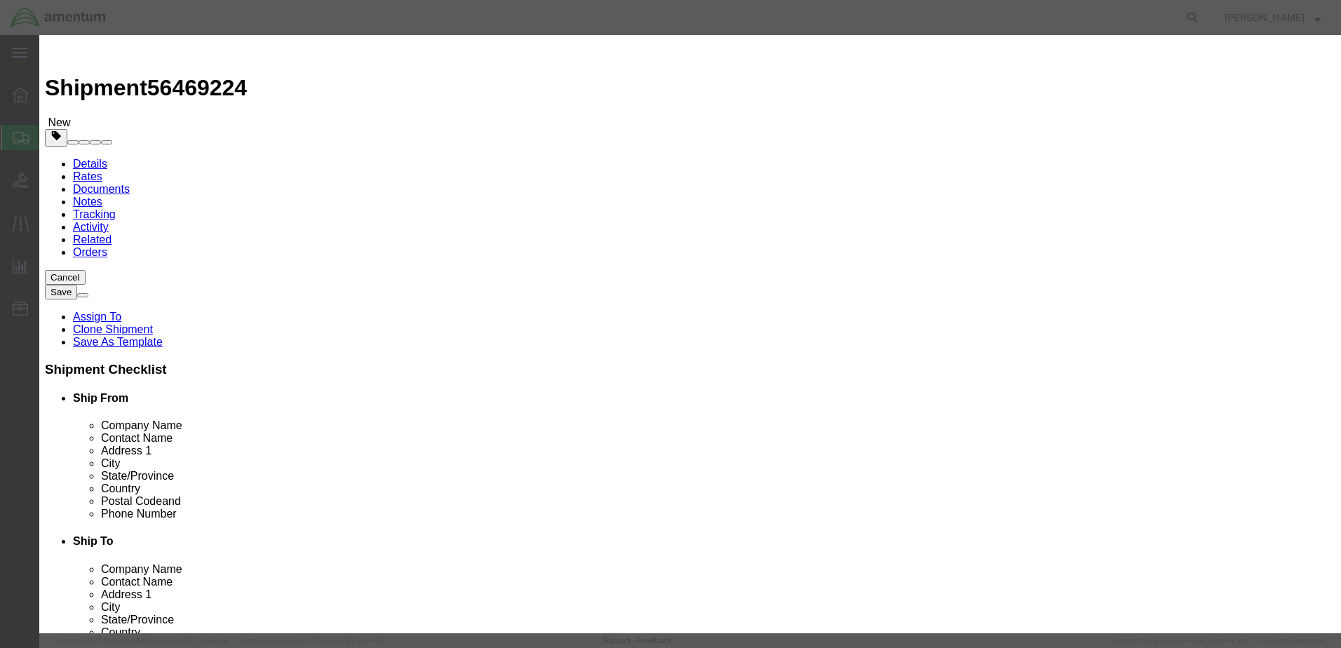
click button "Close"
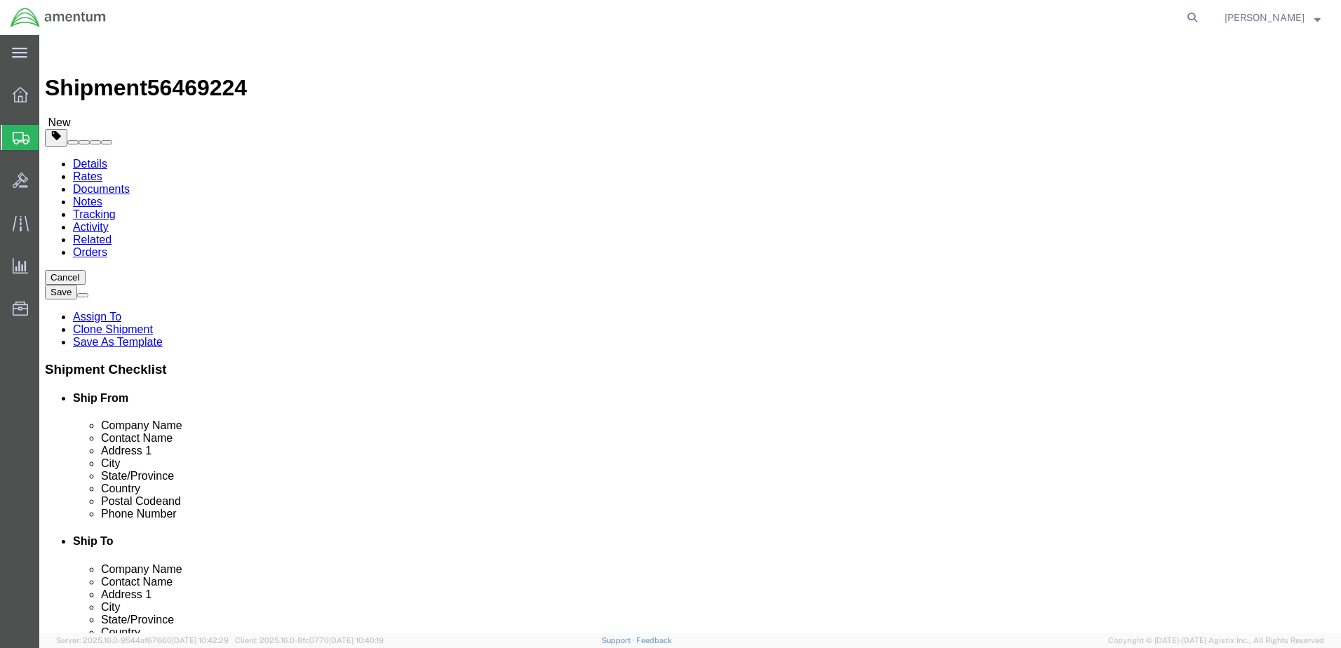
click div "Package Content # 1 1 x Cardboard Box(es) Package Type Select Bale(s) Basket(s)…"
click dd "5.00 Each"
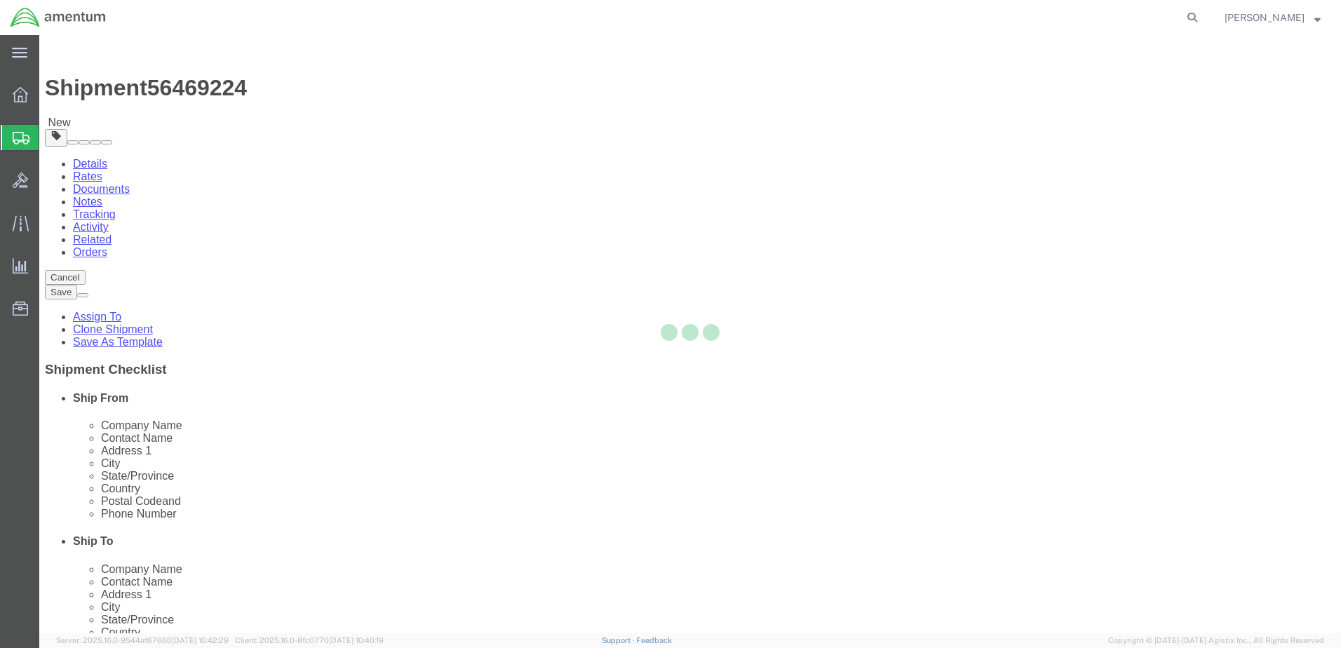
click at [204, 439] on div at bounding box center [690, 334] width 1302 height 598
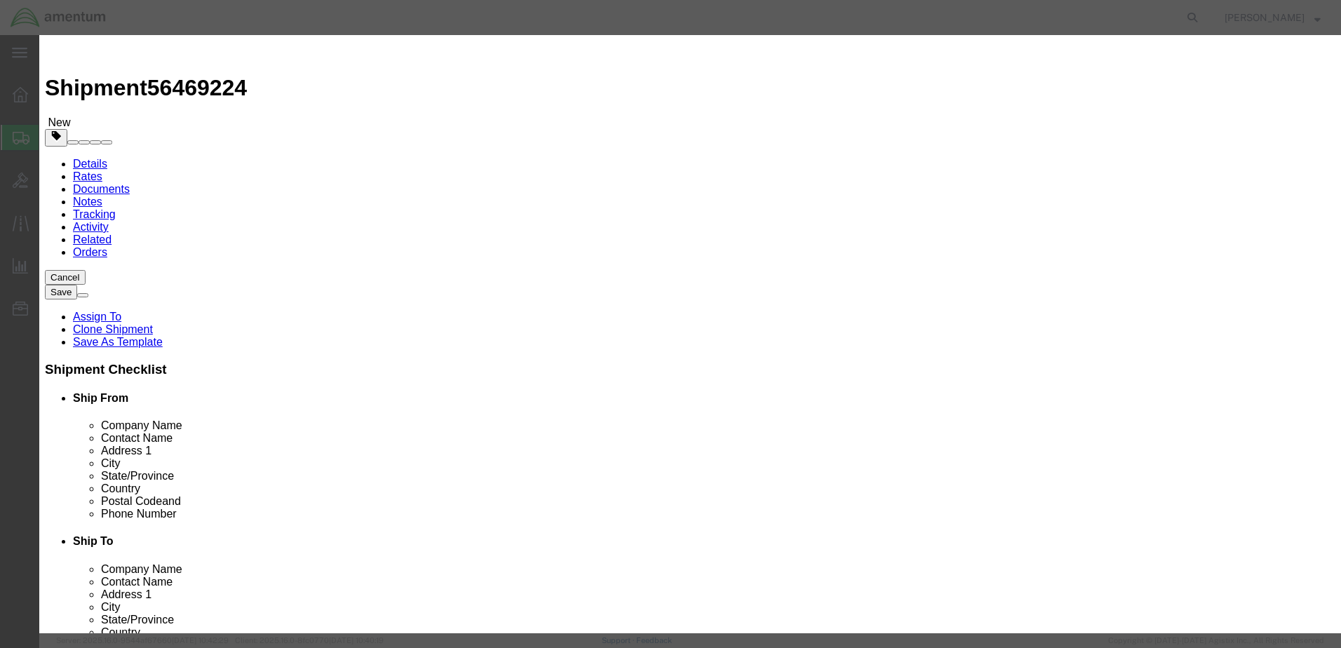
scroll to position [331, 0]
click input "checkbox"
checkbox input "false"
click button "Save & Close"
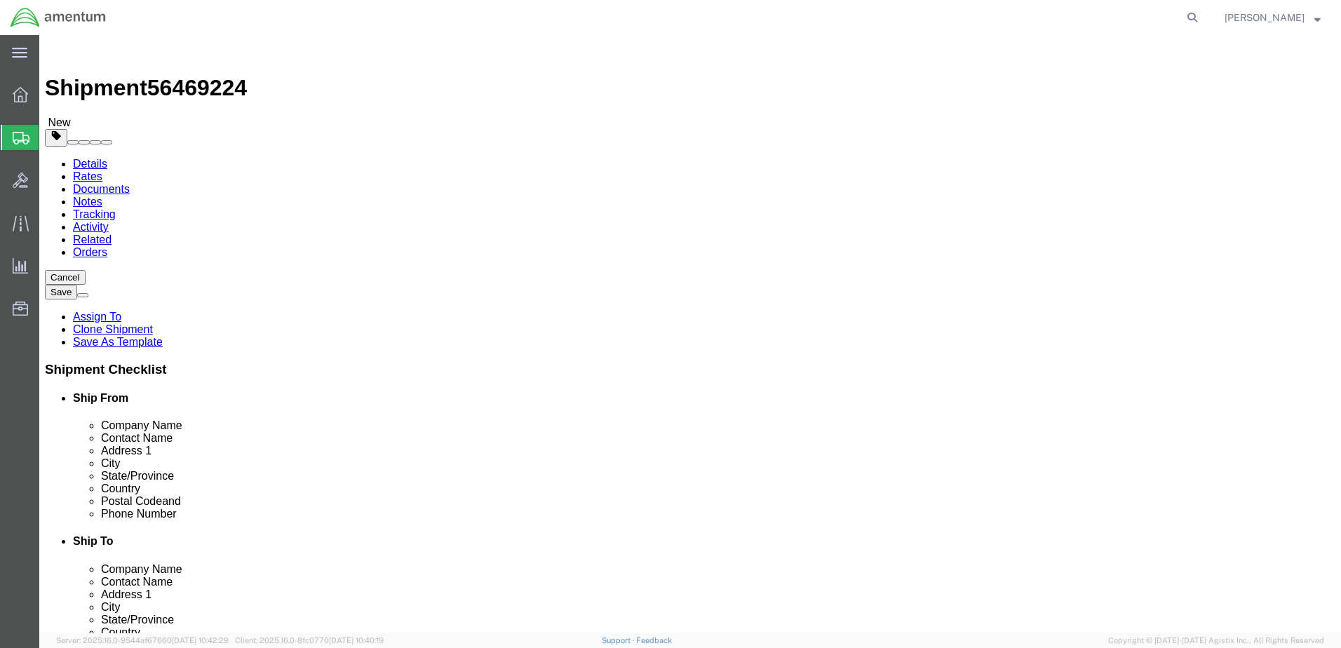
click button "Continue"
click button "Rate Shipment"
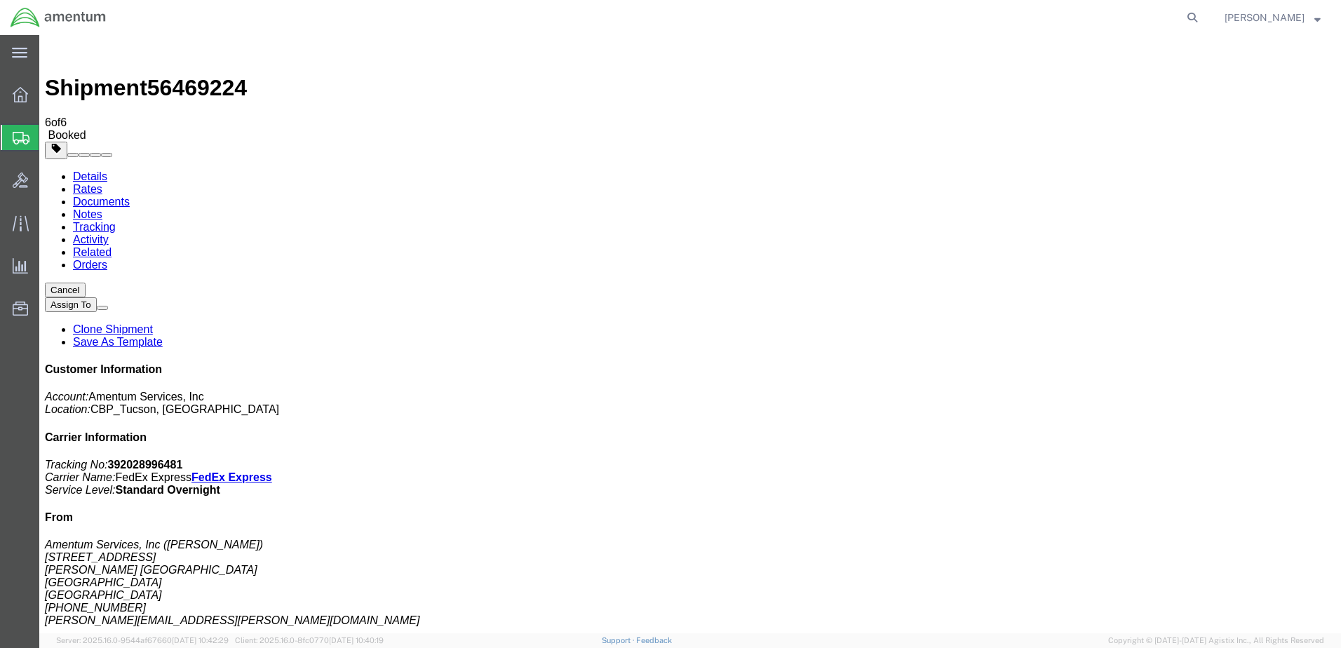
click at [1264, 13] on span "[PERSON_NAME]" at bounding box center [1265, 17] width 80 height 15
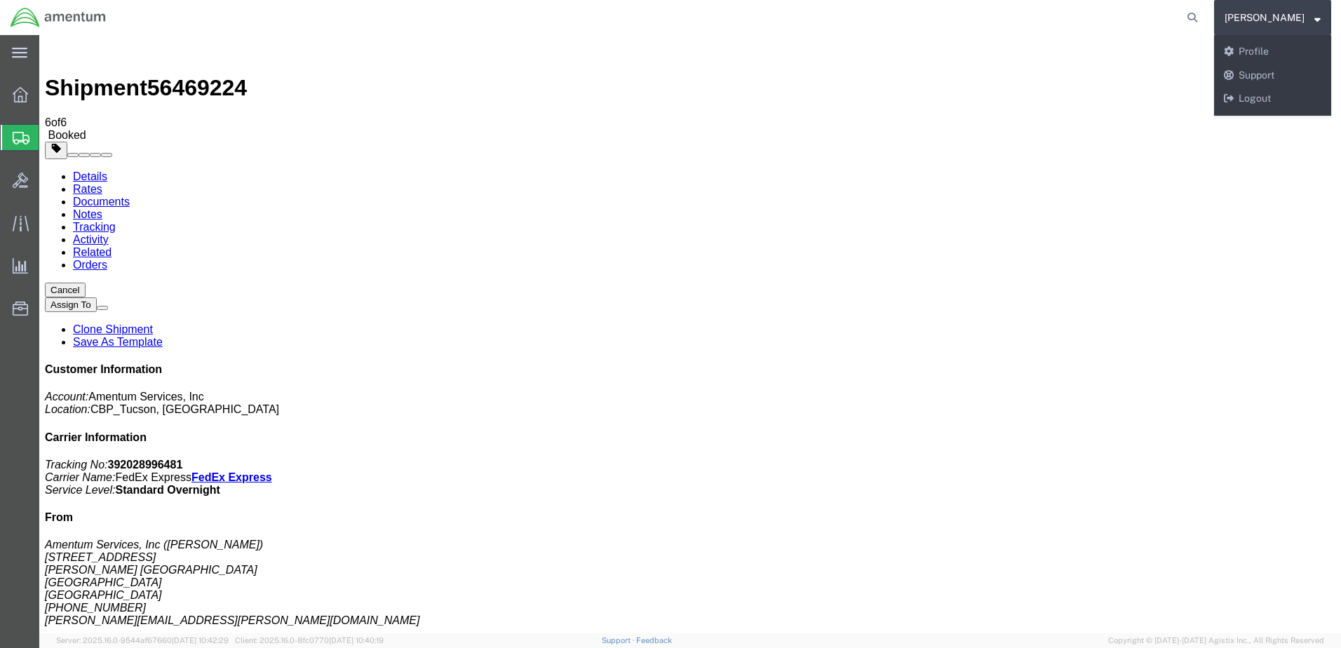
click at [0, 0] on span "Shipment Manager" at bounding box center [0, 0] width 0 height 0
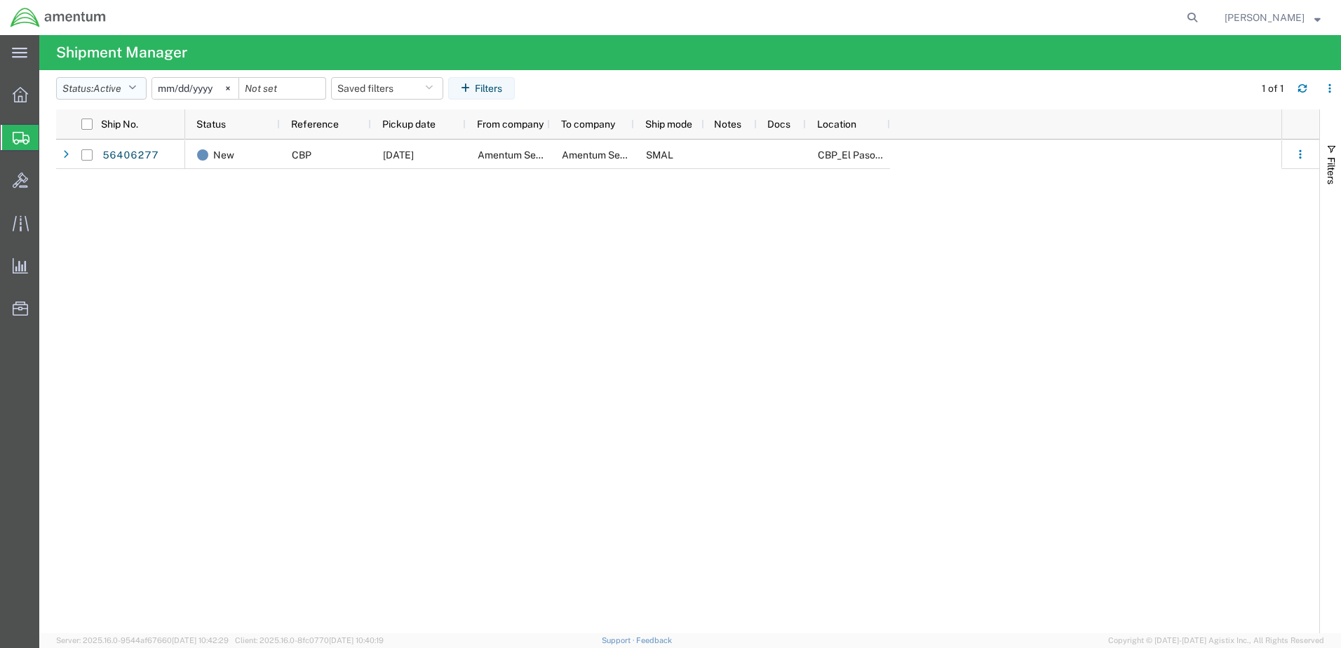
click at [136, 88] on icon "button" at bounding box center [132, 88] width 8 height 10
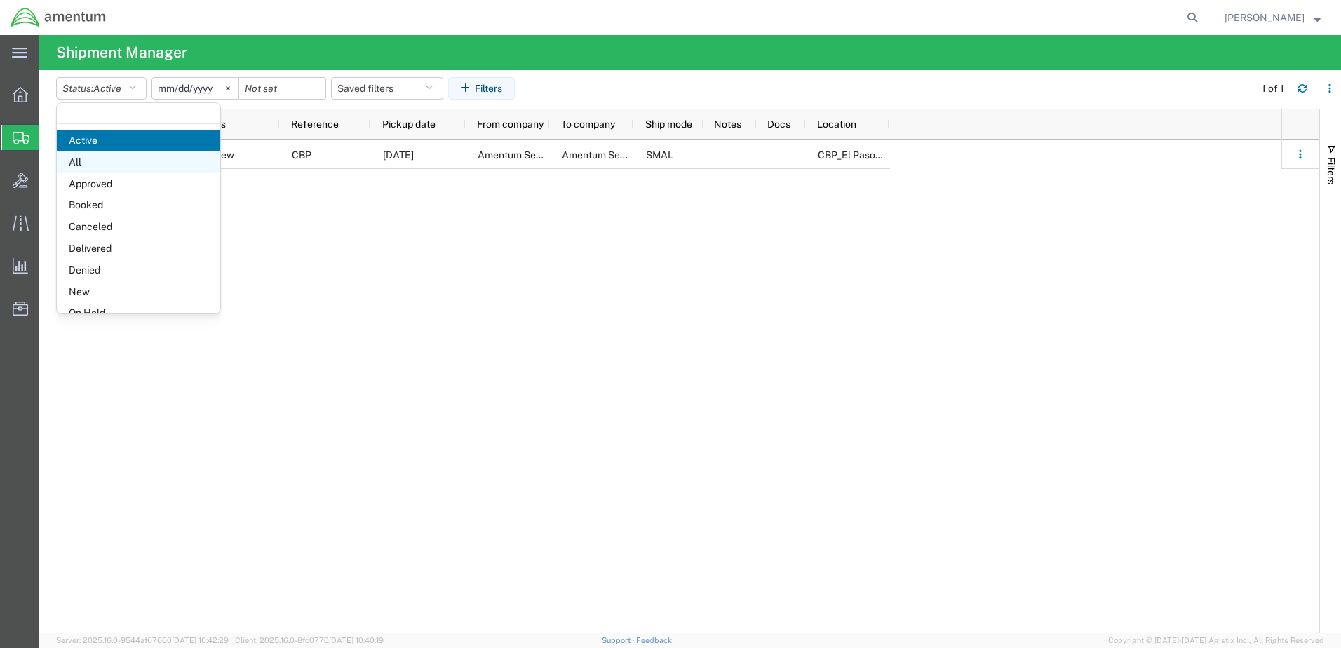
click at [90, 161] on span "All" at bounding box center [138, 163] width 163 height 22
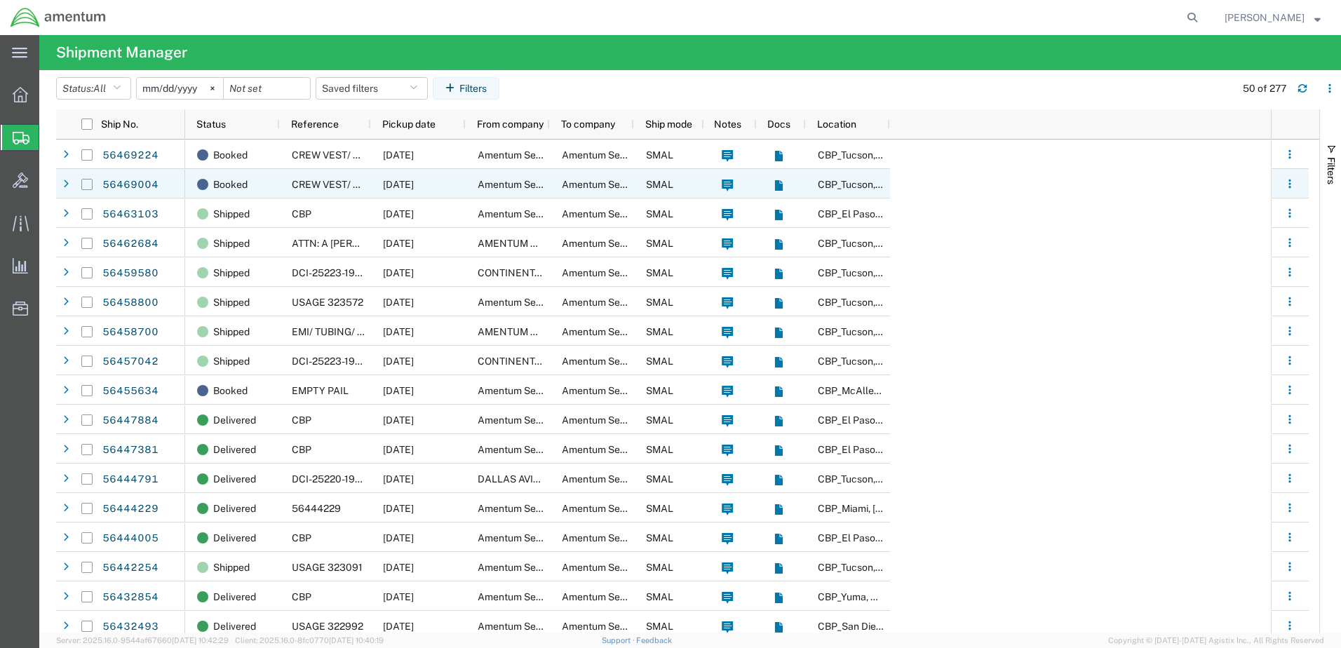
click at [87, 182] on input "Press Space to toggle row selection (unchecked)" at bounding box center [86, 184] width 11 height 11
checkbox input "true"
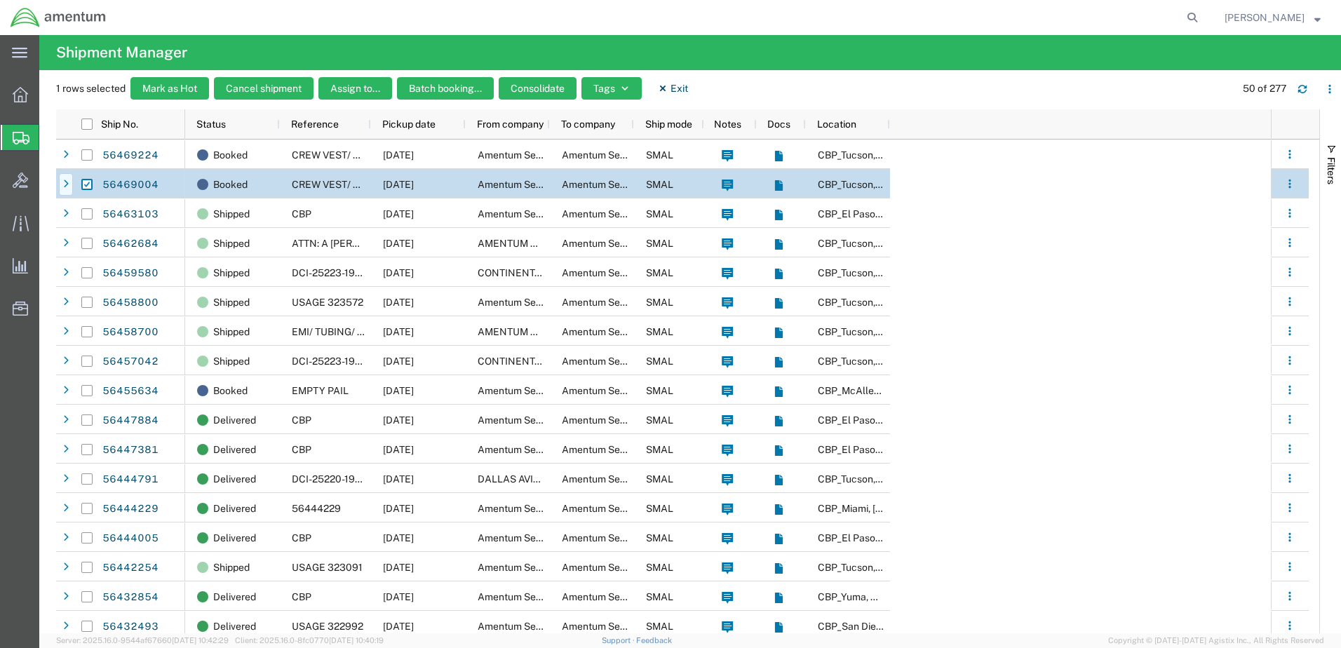
click at [68, 183] on icon at bounding box center [66, 185] width 6 height 10
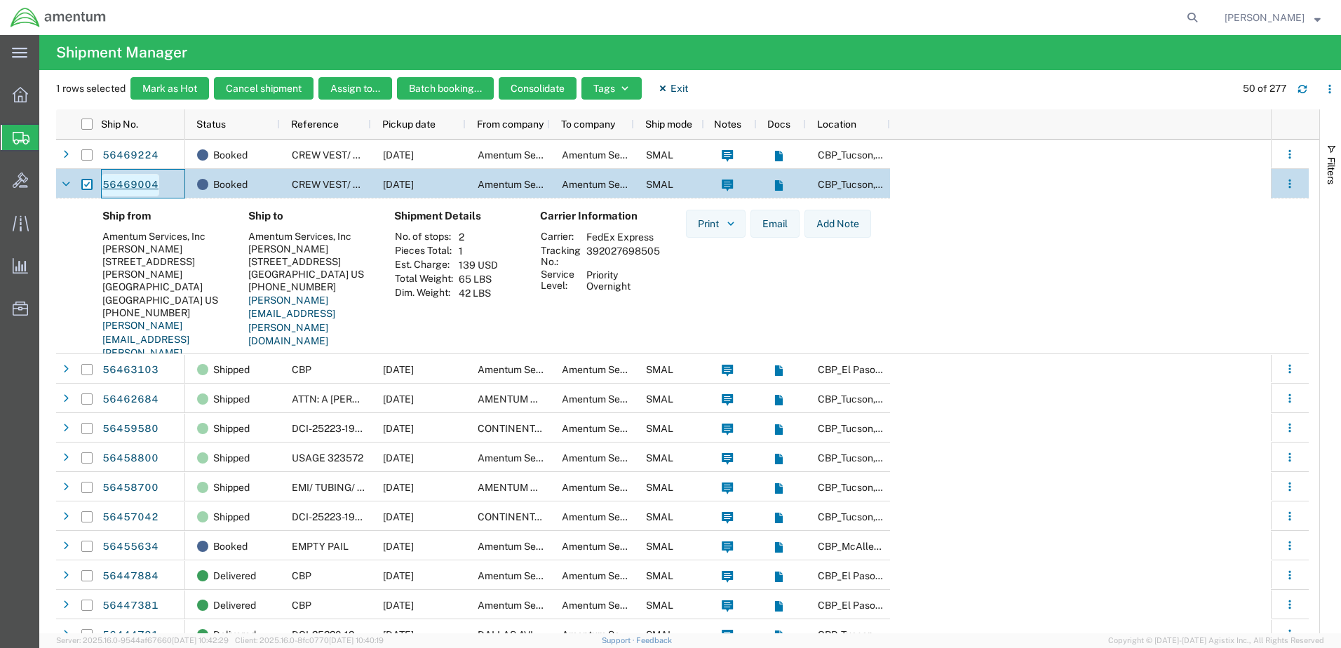
click at [110, 183] on link "56469004" at bounding box center [131, 185] width 58 height 22
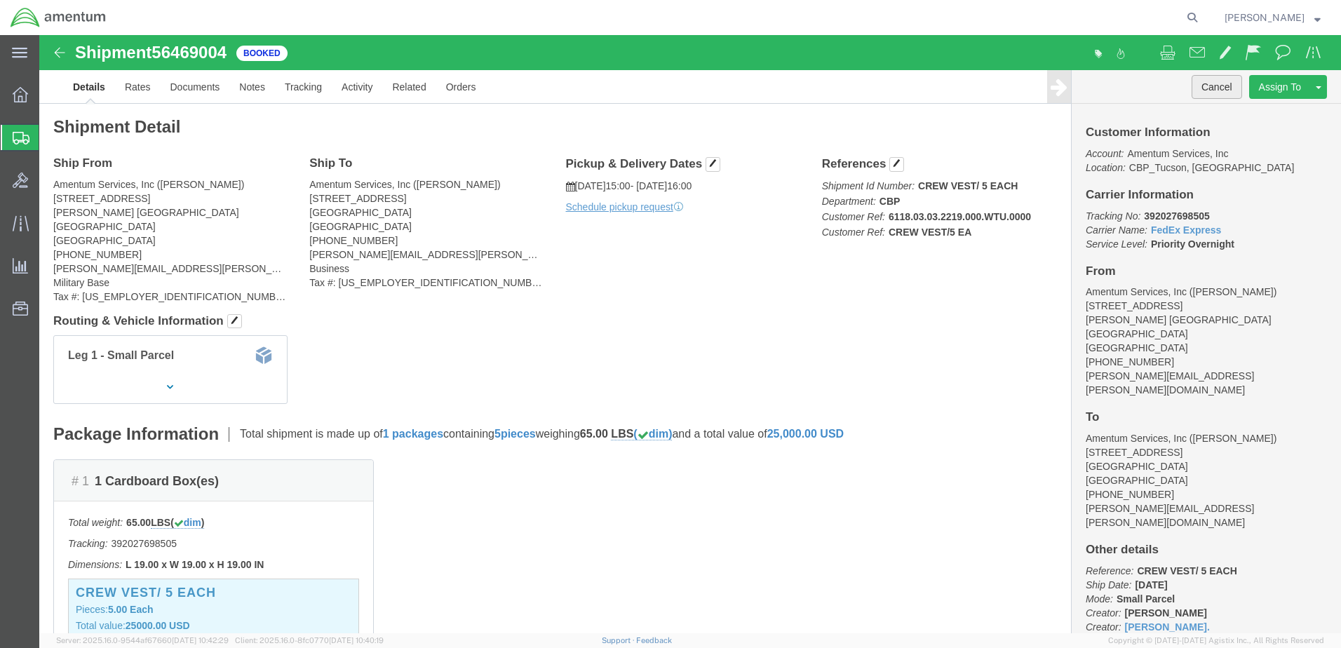
click button "Cancel"
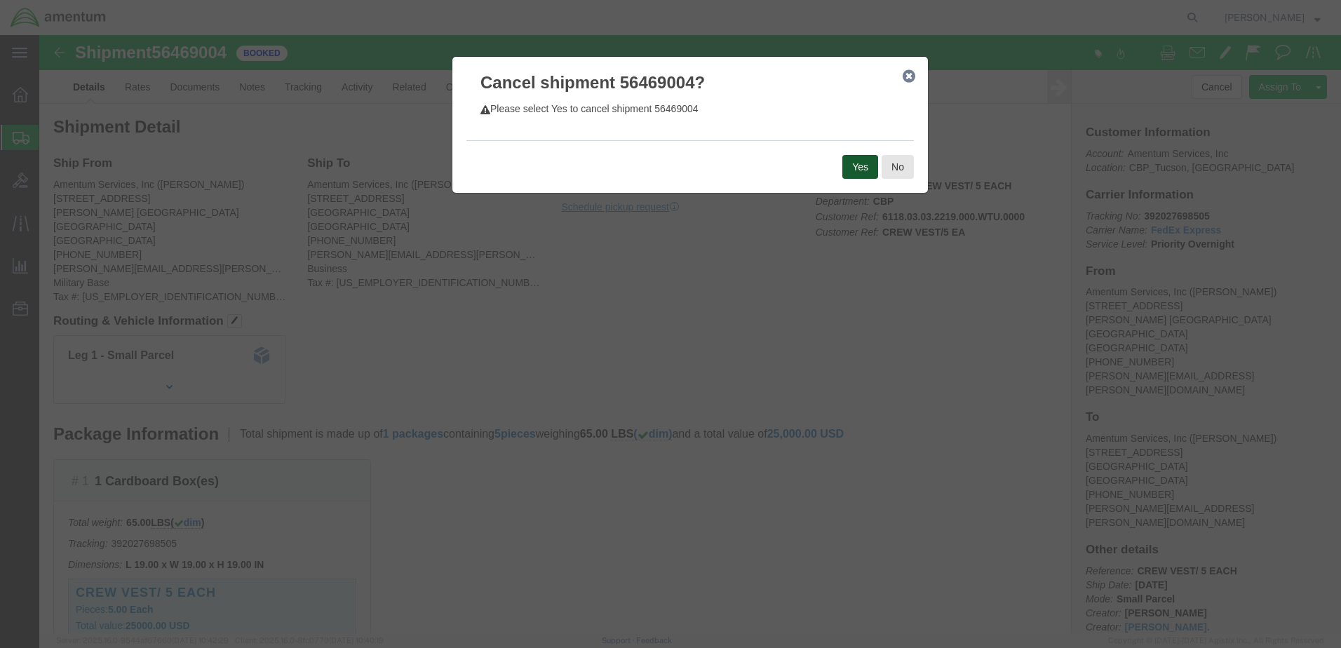
click button "Yes"
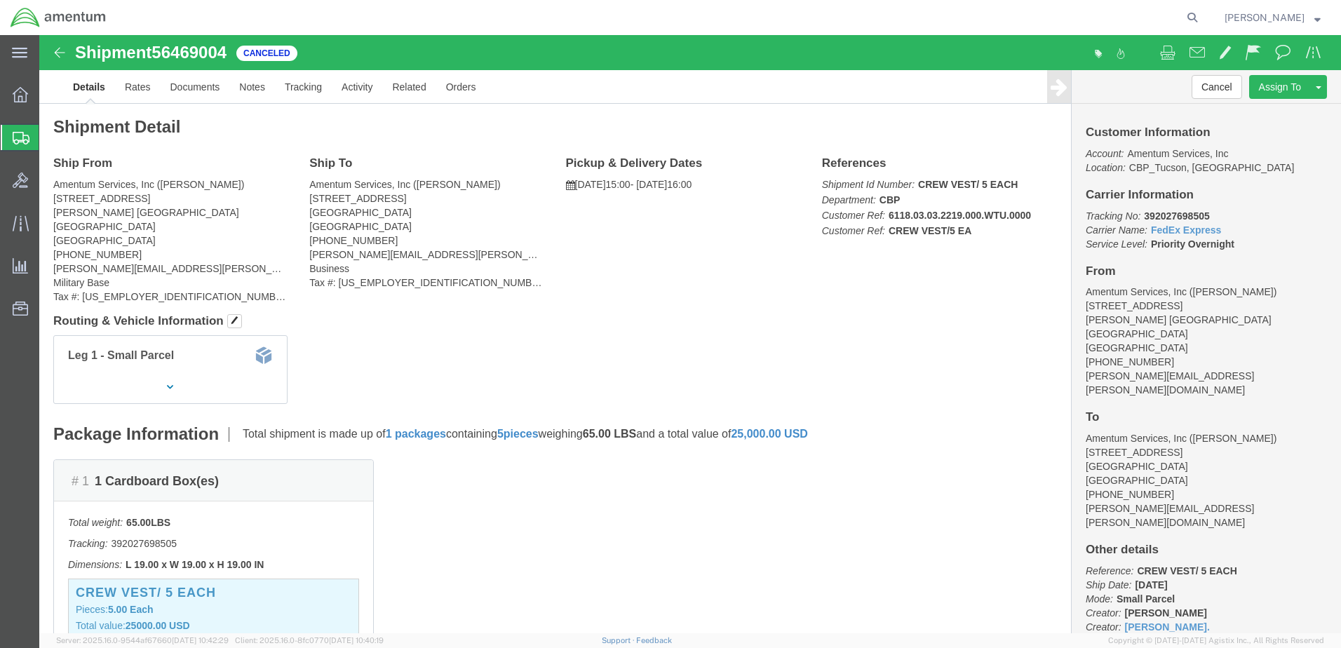
click at [1278, 15] on span "[PERSON_NAME]" at bounding box center [1265, 17] width 80 height 15
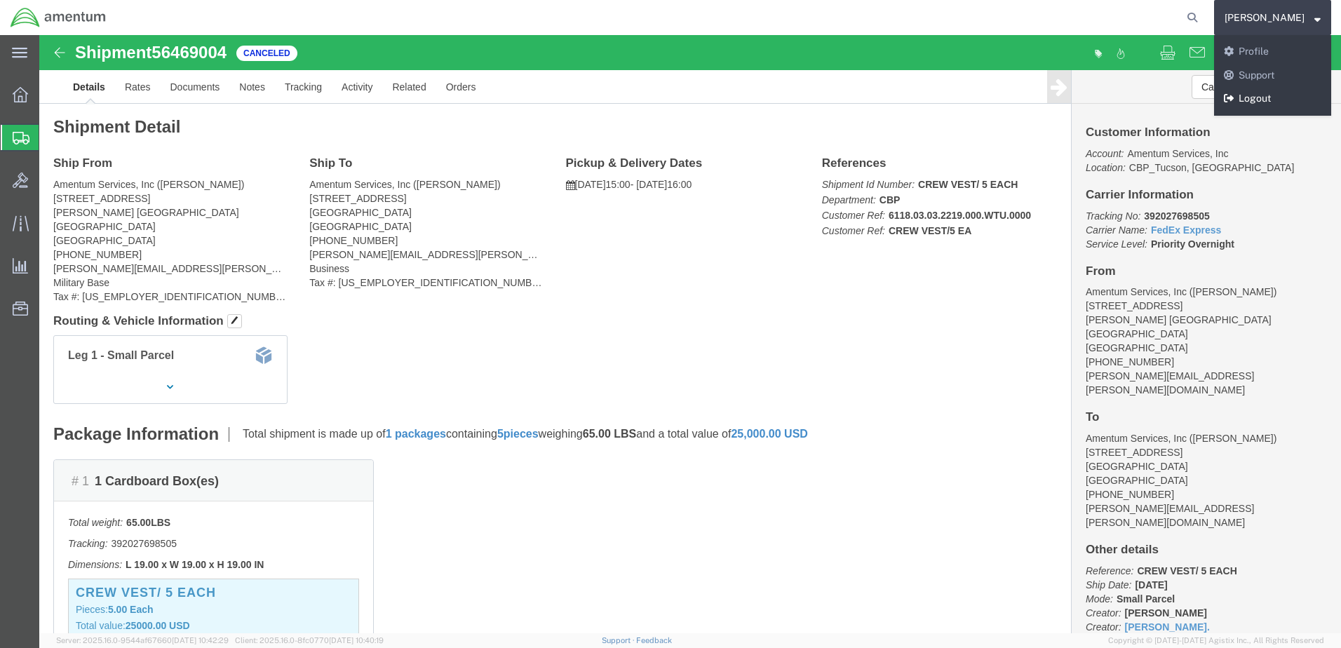
click at [1273, 96] on link "Logout" at bounding box center [1272, 99] width 117 height 24
